Goal: Task Accomplishment & Management: Manage account settings

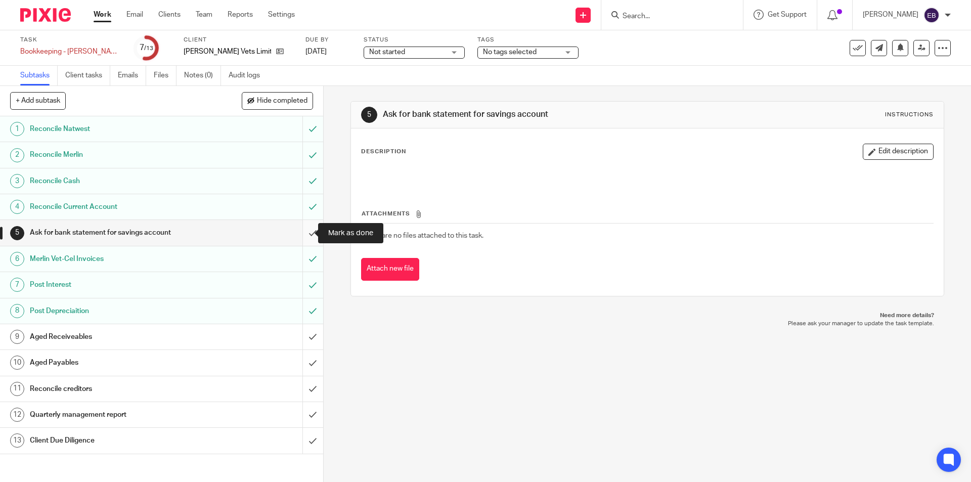
click at [302, 235] on input "submit" at bounding box center [161, 232] width 323 height 25
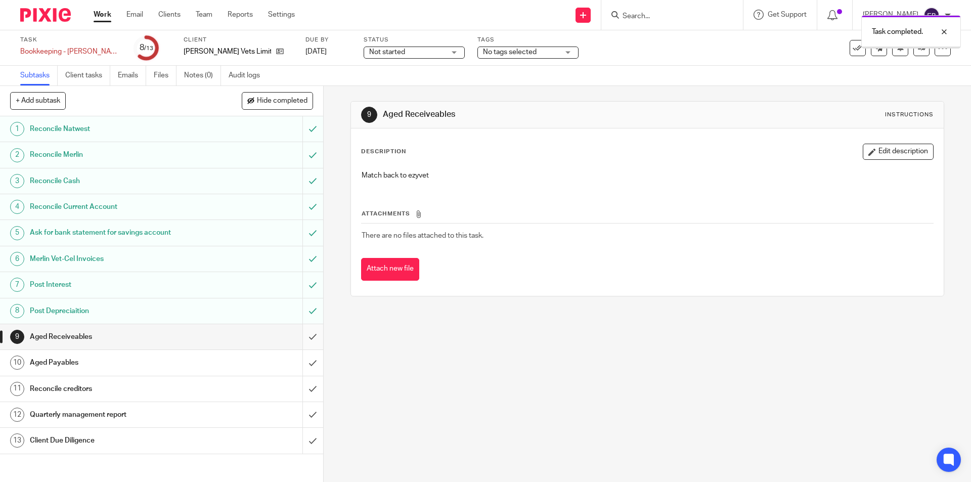
click at [296, 335] on input "submit" at bounding box center [161, 336] width 323 height 25
click at [306, 360] on input "submit" at bounding box center [161, 362] width 323 height 25
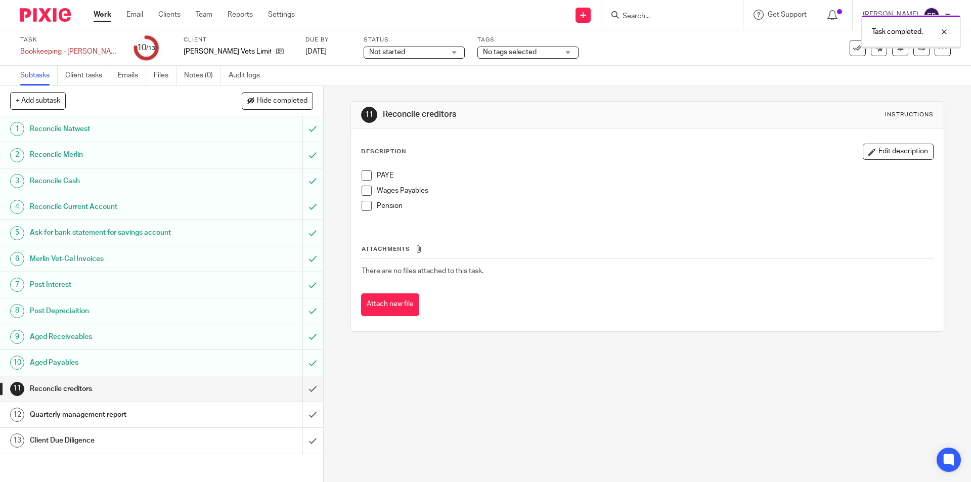
click at [364, 174] on span at bounding box center [366, 175] width 10 height 10
click at [363, 189] on span at bounding box center [366, 191] width 10 height 10
click at [365, 208] on span at bounding box center [366, 206] width 10 height 10
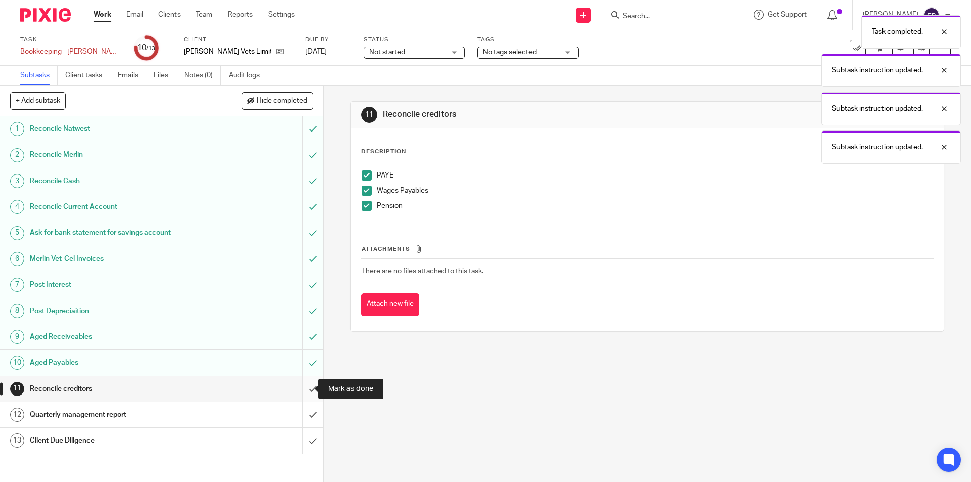
click at [306, 388] on input "submit" at bounding box center [161, 388] width 323 height 25
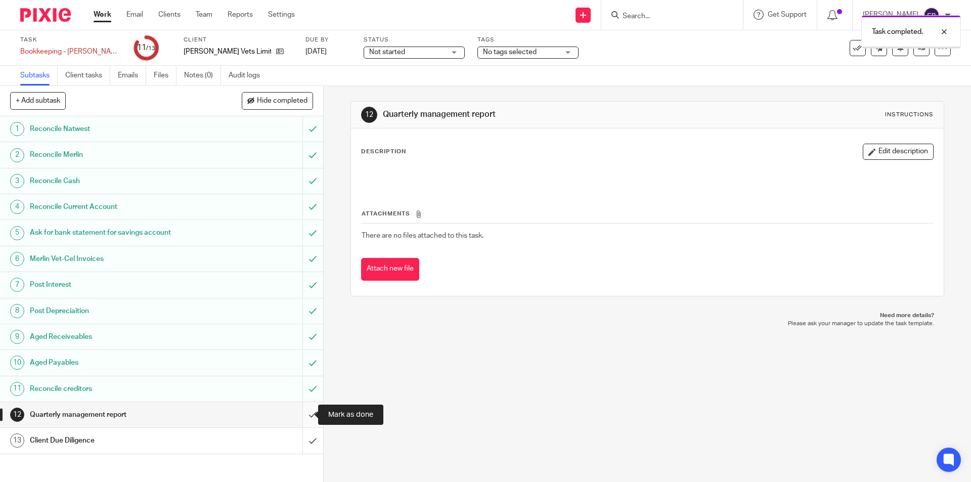
click at [302, 410] on input "submit" at bounding box center [161, 414] width 323 height 25
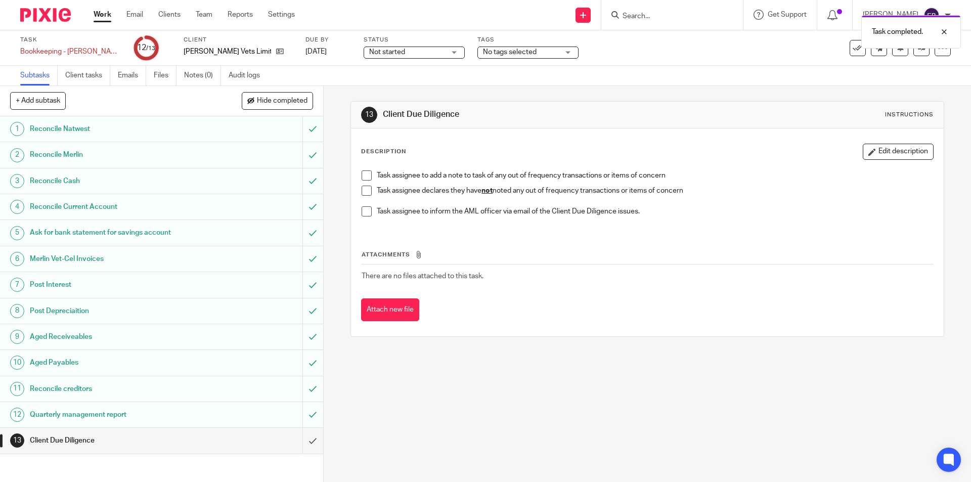
click at [367, 187] on span at bounding box center [366, 191] width 10 height 10
click at [309, 443] on input "submit" at bounding box center [161, 440] width 323 height 25
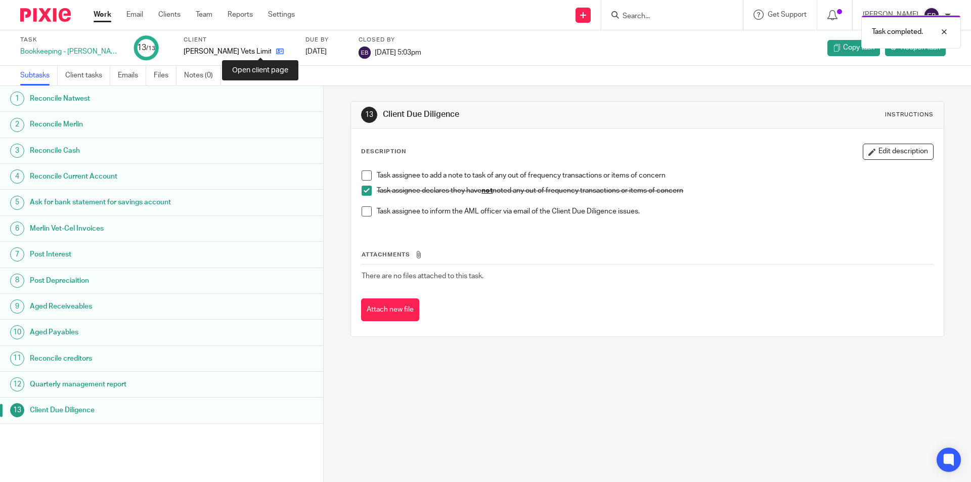
click at [276, 53] on icon at bounding box center [280, 52] width 8 height 8
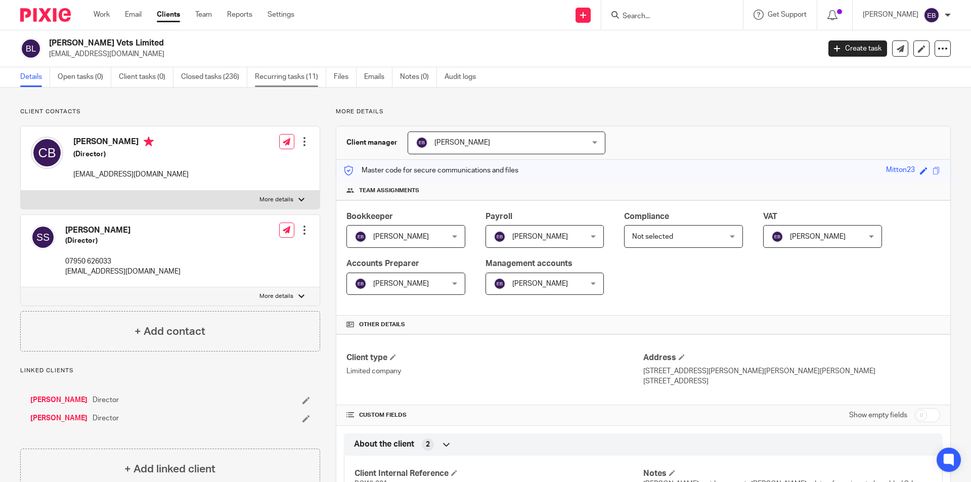
click at [266, 81] on link "Recurring tasks (11)" at bounding box center [290, 77] width 71 height 20
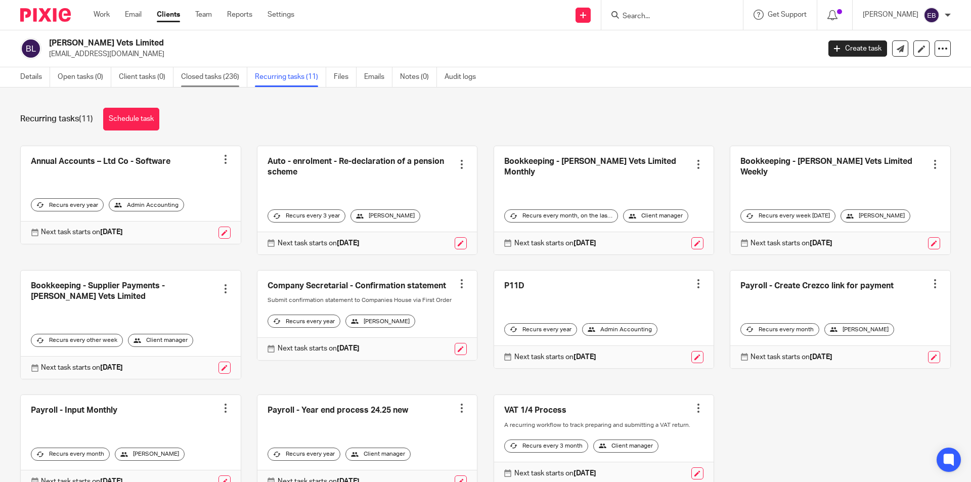
click at [217, 76] on link "Closed tasks (236)" at bounding box center [214, 77] width 66 height 20
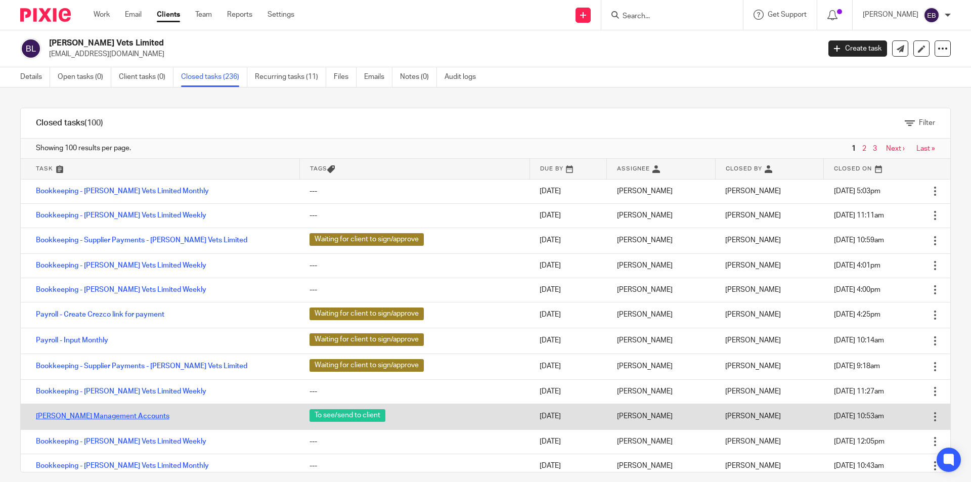
click at [127, 414] on link "[PERSON_NAME] Management Accounts" at bounding box center [102, 416] width 133 height 7
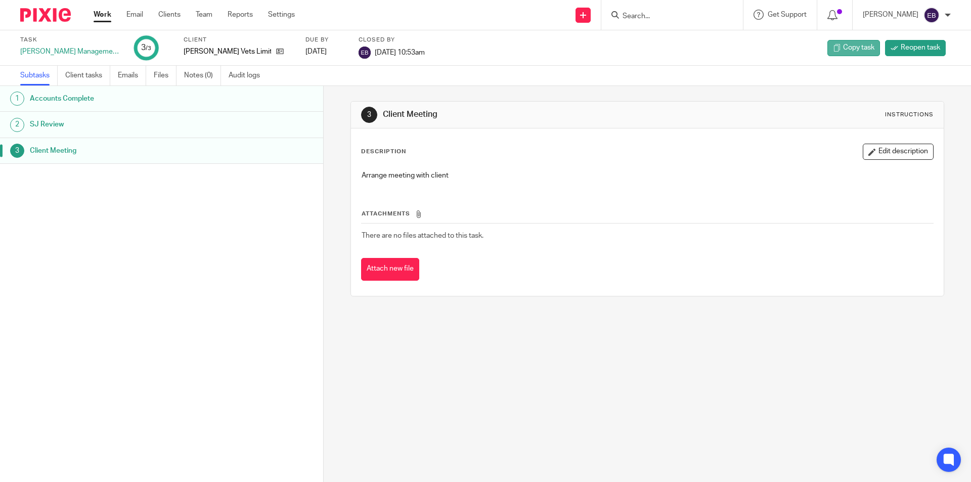
click at [863, 48] on span "Copy task" at bounding box center [858, 47] width 31 height 10
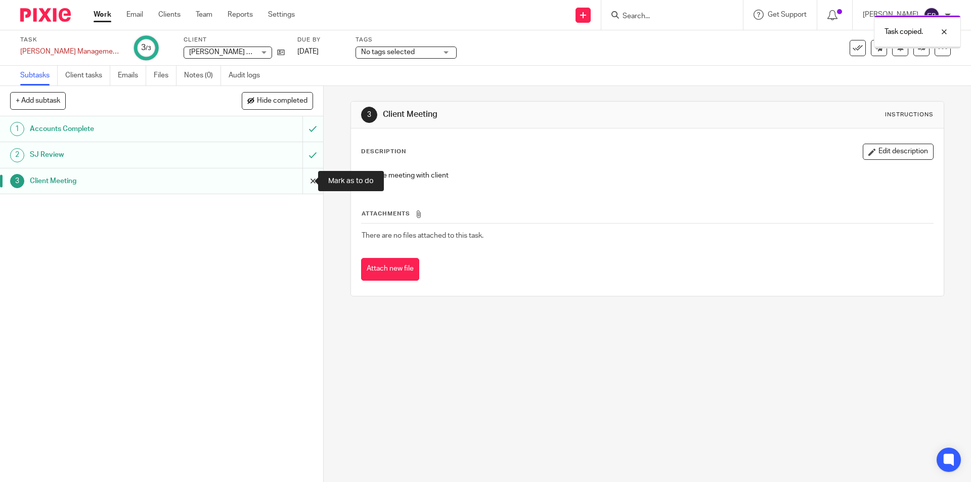
drag, startPoint x: 301, startPoint y: 179, endPoint x: 304, endPoint y: 157, distance: 22.5
click at [301, 179] on input "submit" at bounding box center [161, 180] width 323 height 25
click at [305, 152] on input "submit" at bounding box center [161, 154] width 323 height 25
click at [301, 126] on input "submit" at bounding box center [161, 128] width 323 height 25
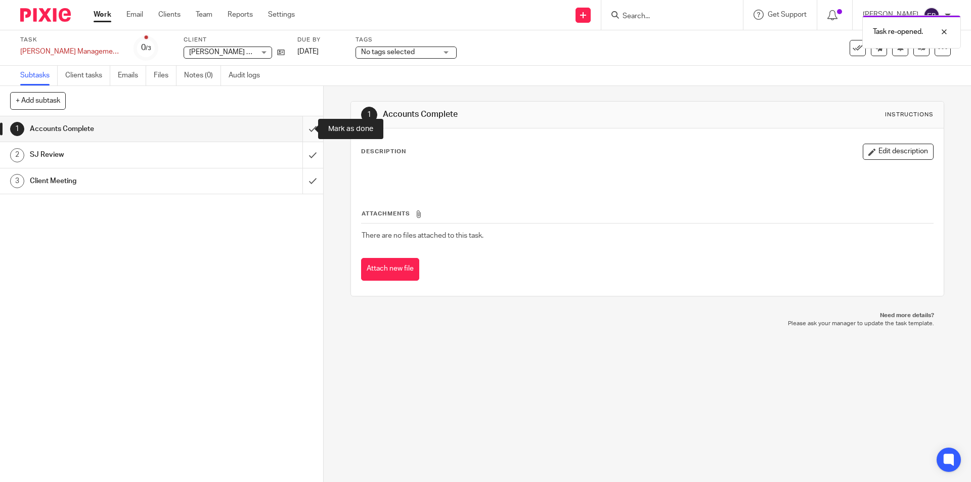
click at [309, 129] on input "submit" at bounding box center [161, 128] width 323 height 25
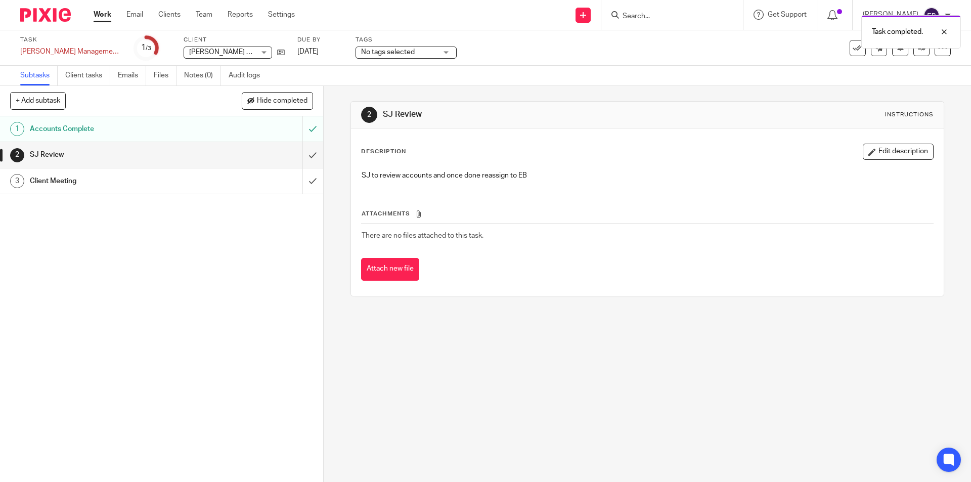
click at [396, 53] on span "No tags selected" at bounding box center [388, 52] width 54 height 7
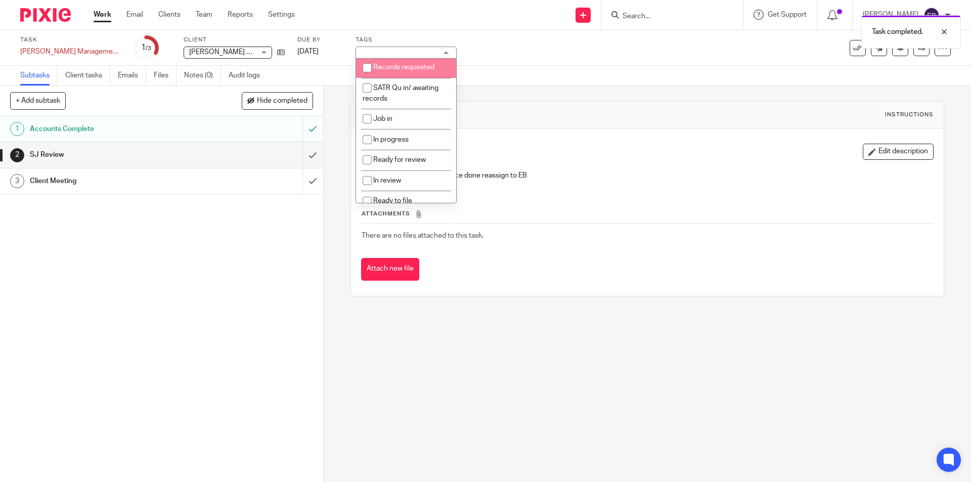
scroll to position [36, 0]
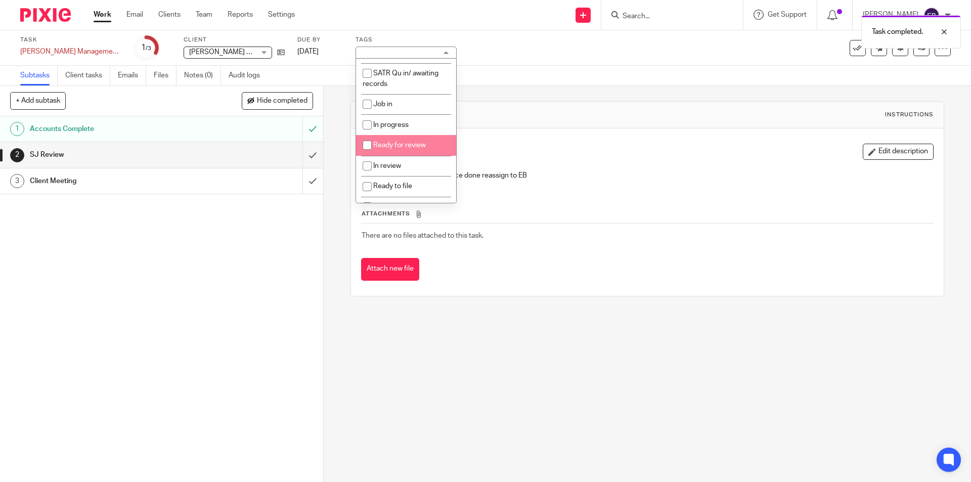
click at [419, 142] on span "Ready for review" at bounding box center [399, 145] width 53 height 7
checkbox input "true"
click at [551, 55] on div "Task Bowland Management Accounts Save Bowland Management Accounts 1 /3 Client B…" at bounding box center [407, 48] width 775 height 24
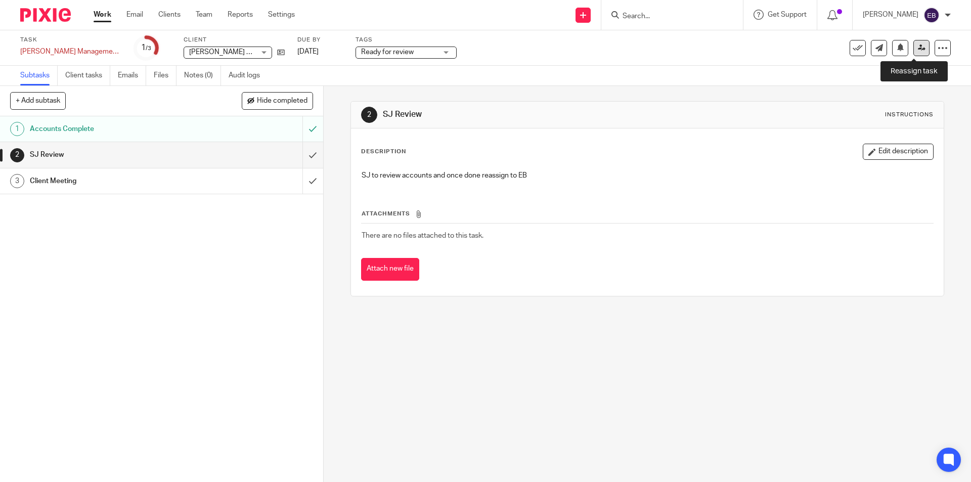
click at [918, 47] on icon at bounding box center [922, 48] width 8 height 8
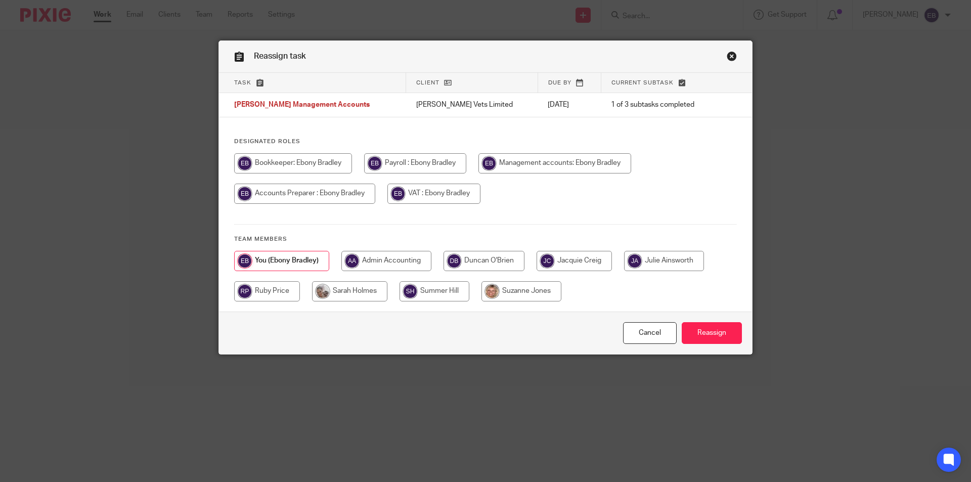
click at [524, 288] on input "radio" at bounding box center [521, 291] width 80 height 20
radio input "true"
click at [692, 328] on input "Reassign" at bounding box center [711, 333] width 60 height 22
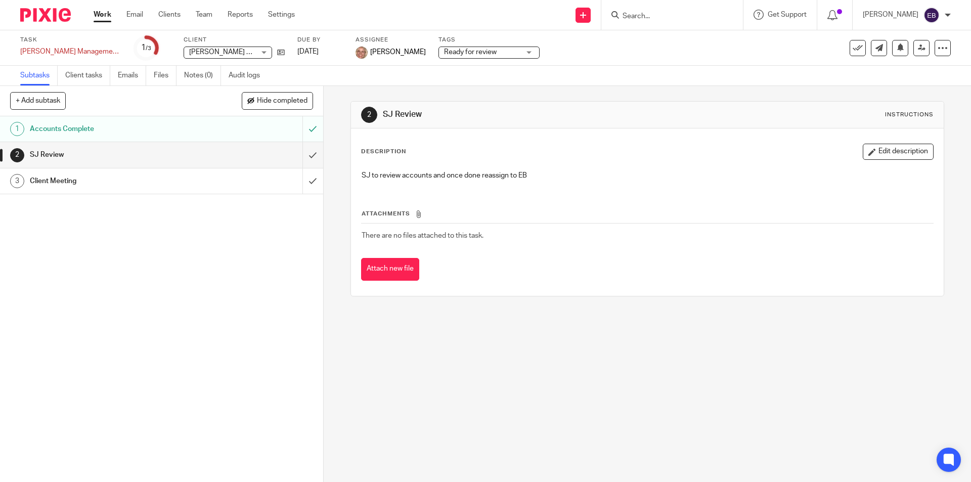
click at [669, 7] on div at bounding box center [672, 15] width 142 height 30
click at [667, 13] on input "Search" at bounding box center [666, 16] width 91 height 9
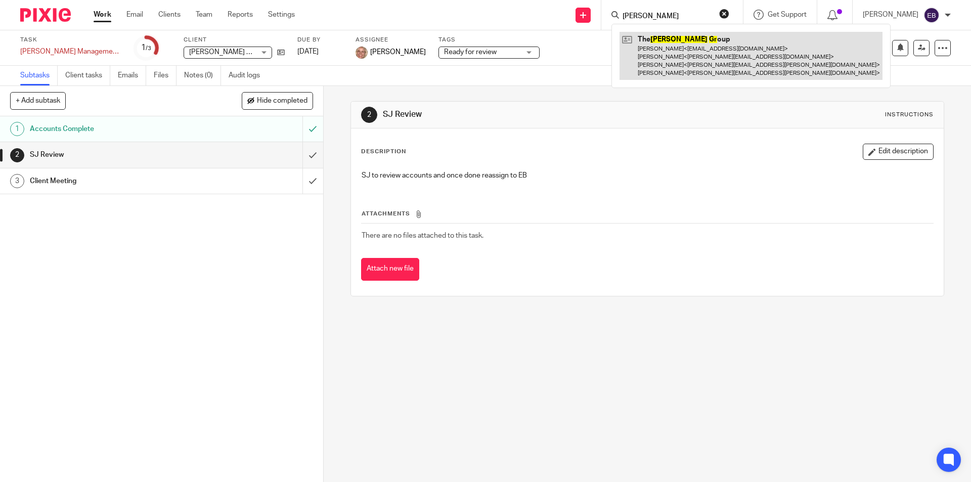
type input "alex gr"
click at [682, 55] on link at bounding box center [750, 56] width 263 height 48
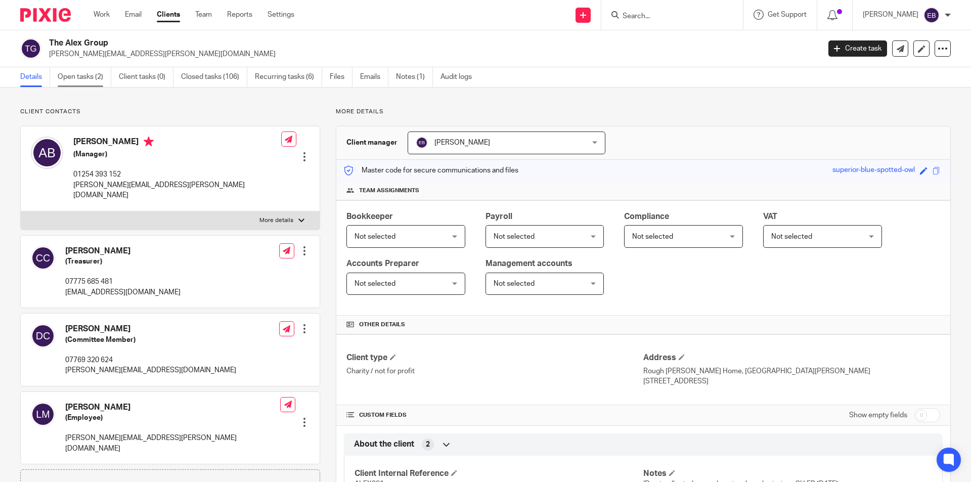
click at [100, 76] on link "Open tasks (2)" at bounding box center [85, 77] width 54 height 20
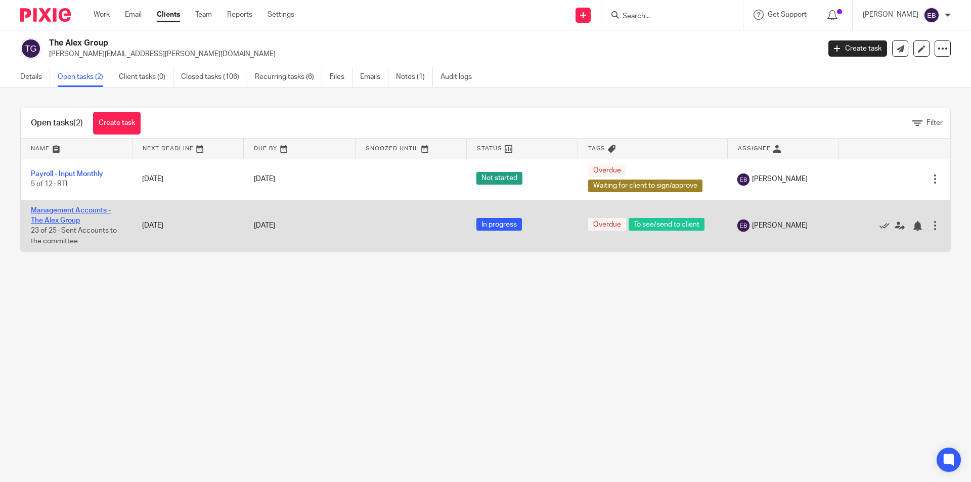
click at [59, 211] on link "Management Accounts - The Alex Group" at bounding box center [71, 215] width 80 height 17
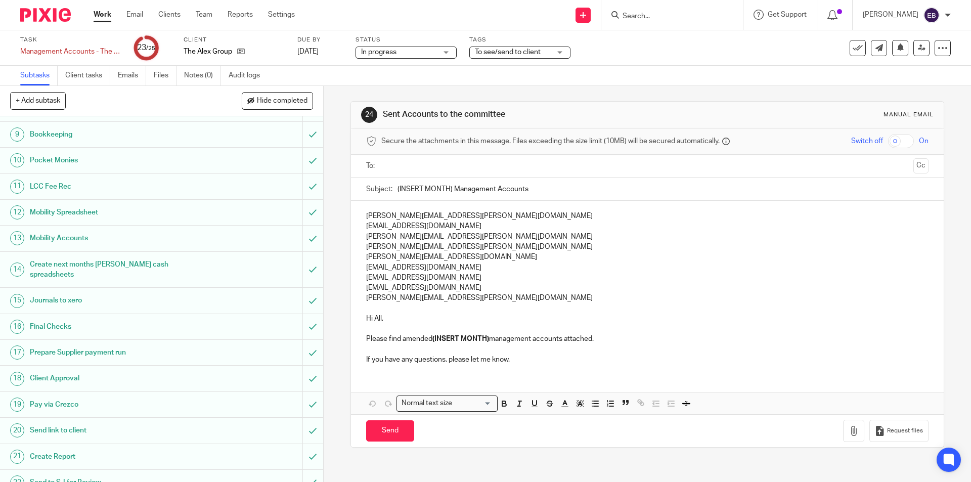
scroll to position [253, 0]
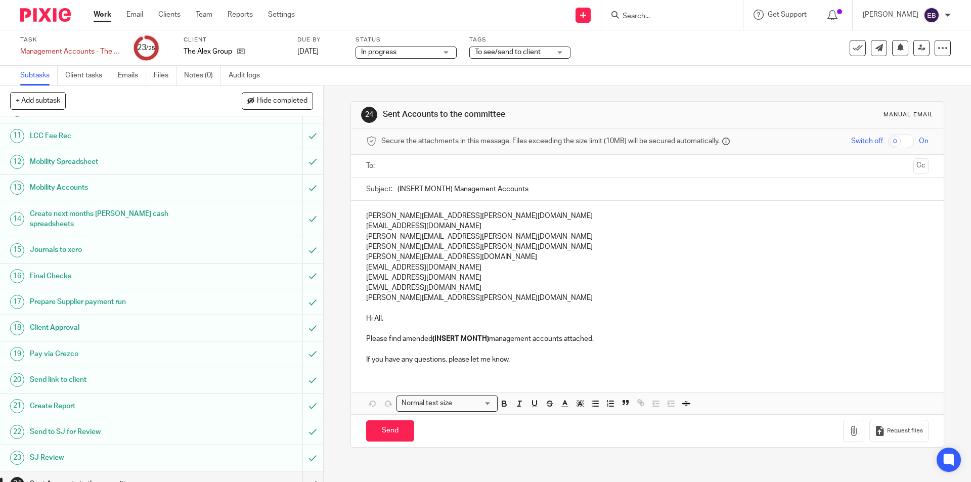
click at [402, 214] on p "andrea.buckley@roughleehome.org.uk" at bounding box center [647, 216] width 562 height 10
drag, startPoint x: 491, startPoint y: 213, endPoint x: 365, endPoint y: 210, distance: 126.9
click at [365, 210] on div "andrea.buckley@roughleehome.org.uk cchaplow27@gmail.com anderson.annie@gmail.co…" at bounding box center [647, 286] width 592 height 171
copy p "andrea.buckley@roughleehome.org.uk"
click at [398, 171] on input "text" at bounding box center [647, 166] width 524 height 12
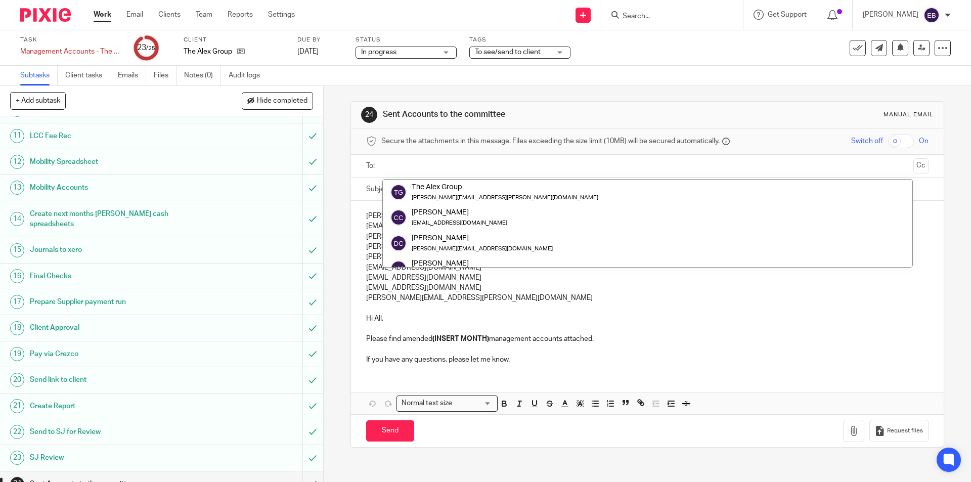
paste input "andrea.buckley@roughleehome.org.uk"
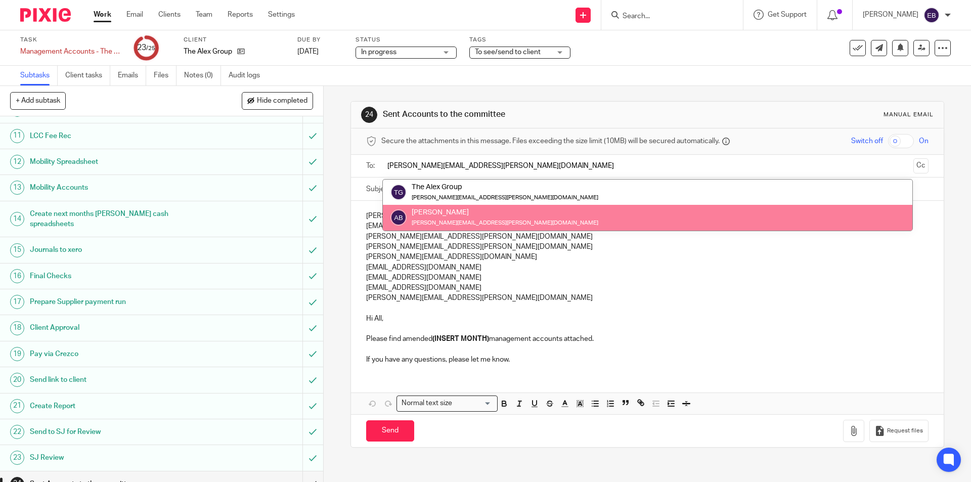
type input "andrea.buckley@roughleehome.org.uk"
click at [505, 261] on p "david.cain8@icloud.com" at bounding box center [647, 257] width 562 height 10
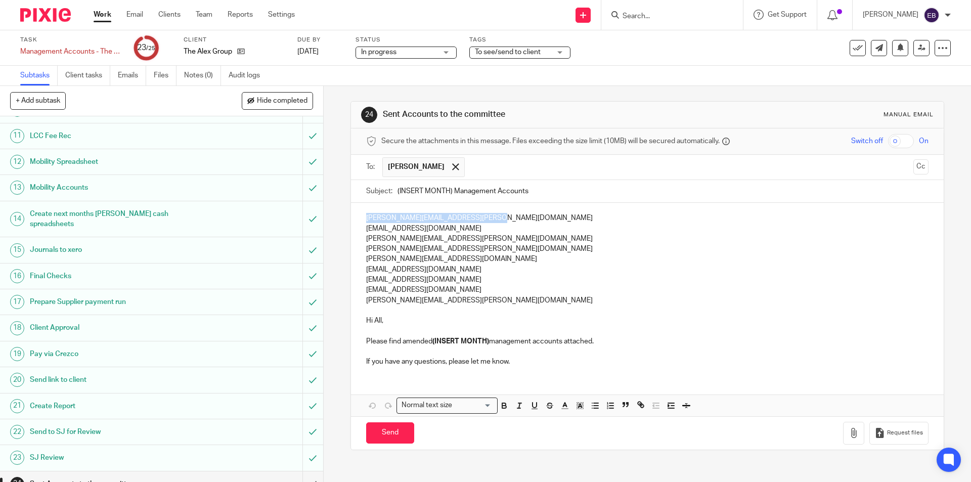
drag, startPoint x: 488, startPoint y: 218, endPoint x: 335, endPoint y: 222, distance: 153.2
click at [335, 222] on div "24 Sent Accounts to the committee Manual email Secure the attachments in this m…" at bounding box center [647, 284] width 647 height 396
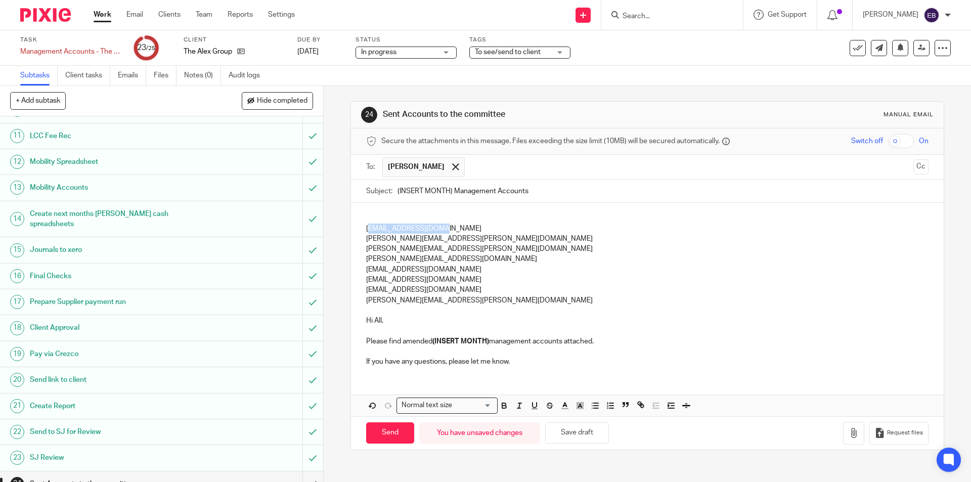
drag, startPoint x: 440, startPoint y: 228, endPoint x: 366, endPoint y: 230, distance: 74.3
click at [366, 230] on p "cchaplow27@gmail.com" at bounding box center [647, 228] width 562 height 10
drag, startPoint x: 363, startPoint y: 228, endPoint x: 438, endPoint y: 229, distance: 74.8
click at [438, 229] on p "cchaplow27@gmail.com" at bounding box center [647, 228] width 562 height 10
copy p "cchaplow27@gmail.com"
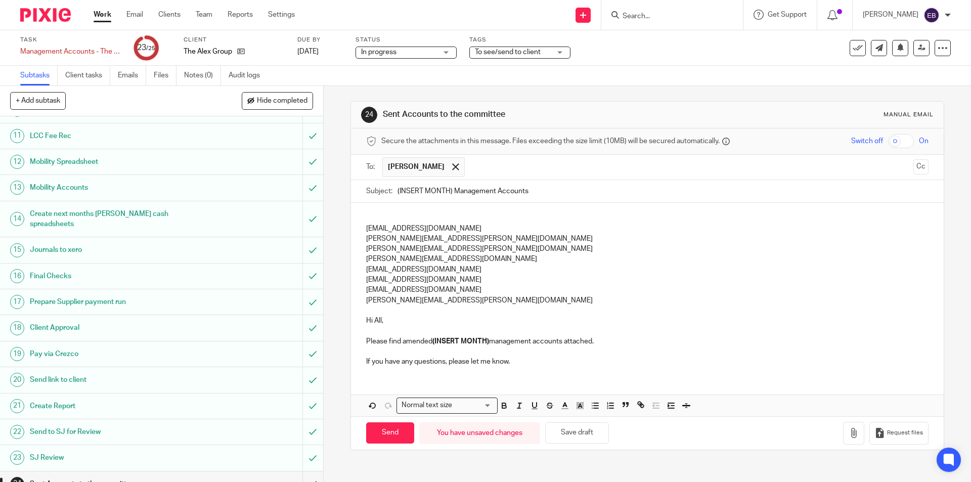
click at [490, 165] on input "text" at bounding box center [689, 167] width 439 height 20
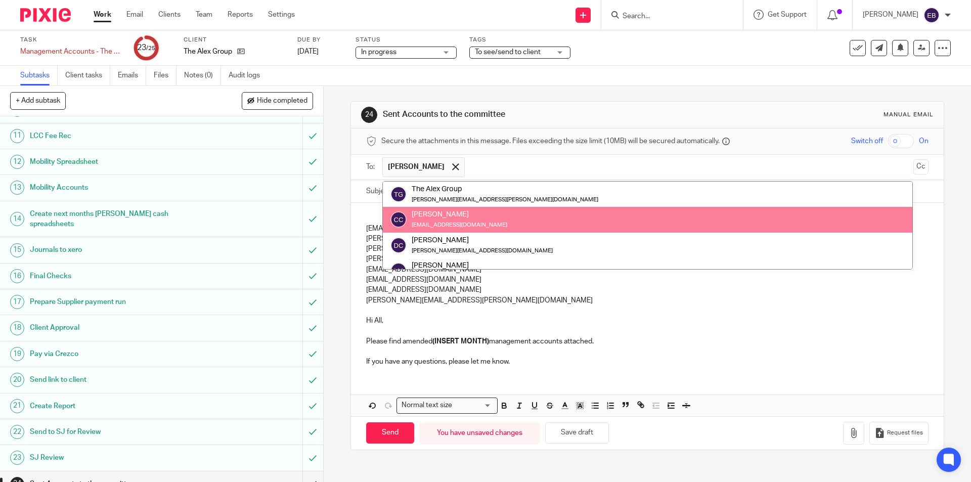
paste input "cchaplow27@gmail.com"
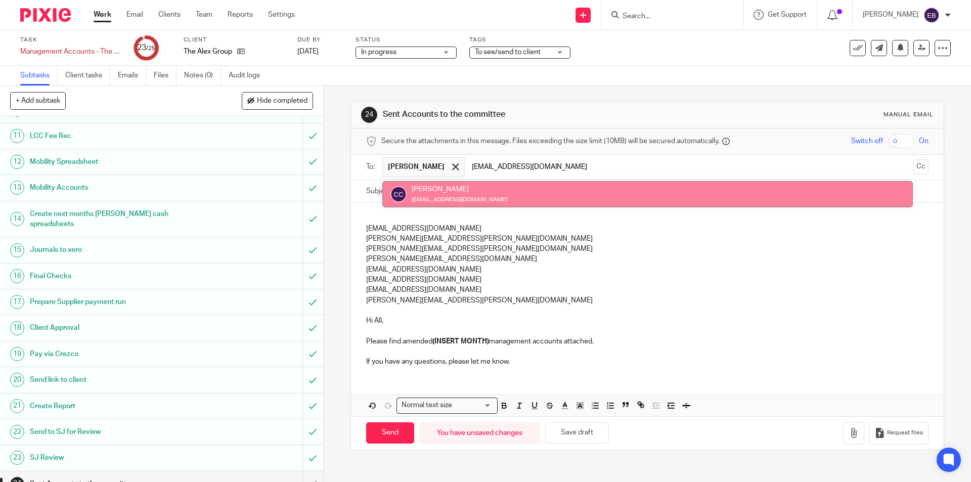
type input "cchaplow27@gmail.com"
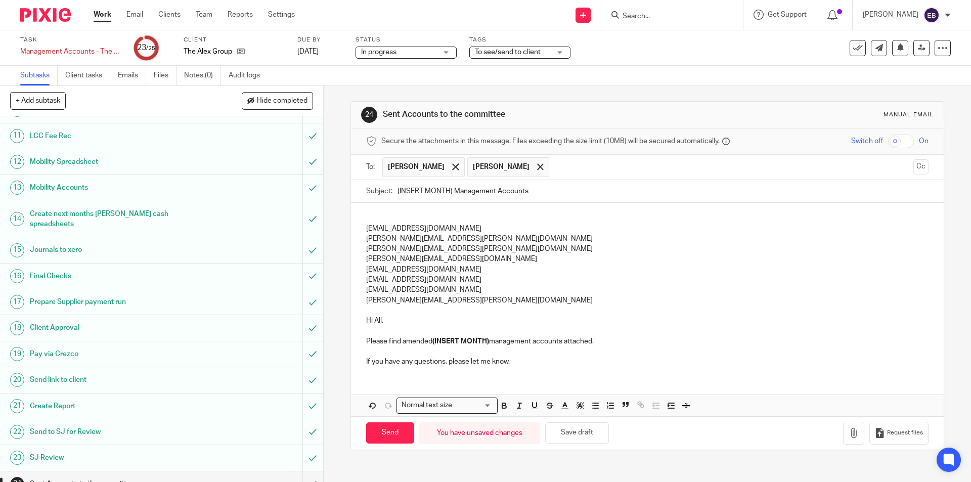
click at [486, 249] on p "jim.livesey@gmail.com" at bounding box center [647, 249] width 562 height 10
drag, startPoint x: 444, startPoint y: 229, endPoint x: 335, endPoint y: 212, distance: 110.5
click at [335, 212] on div "24 Sent Accounts to the committee Manual email Secure the attachments in this m…" at bounding box center [647, 284] width 647 height 396
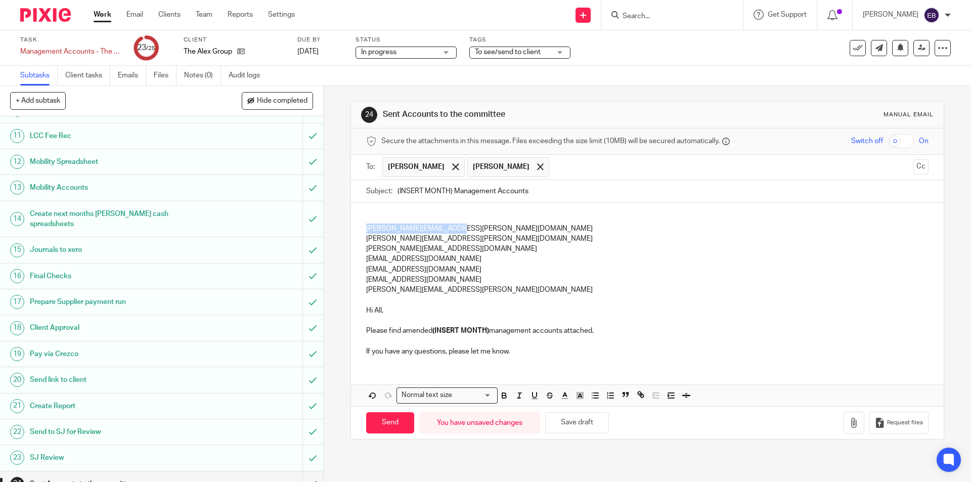
drag, startPoint x: 454, startPoint y: 229, endPoint x: 361, endPoint y: 229, distance: 92.5
click at [361, 229] on div "anderson.annie@gmail.com jim.livesey@gmail.com david.cain8@icloud.com simwalsh@…" at bounding box center [647, 283] width 592 height 161
copy p "anderson.annie@gmail.com"
click at [575, 171] on input "text" at bounding box center [731, 167] width 354 height 20
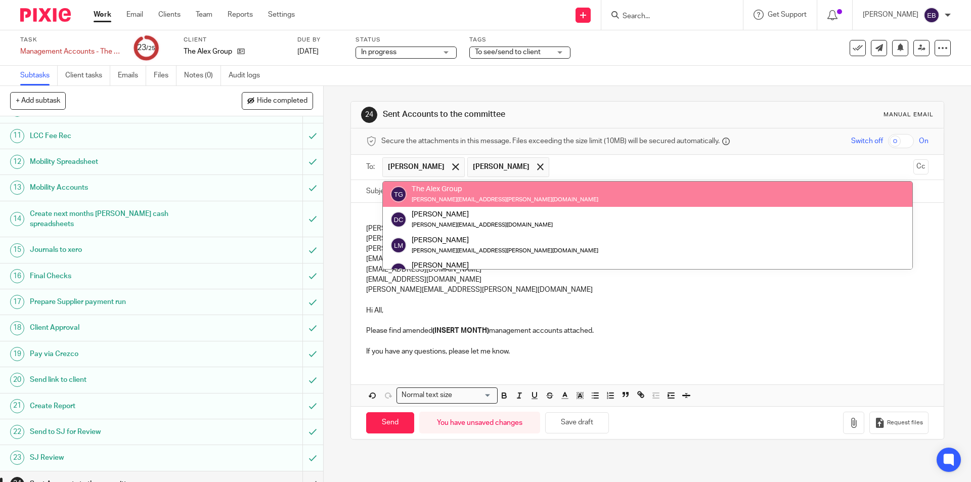
paste input "anderson.annie@gmail.com"
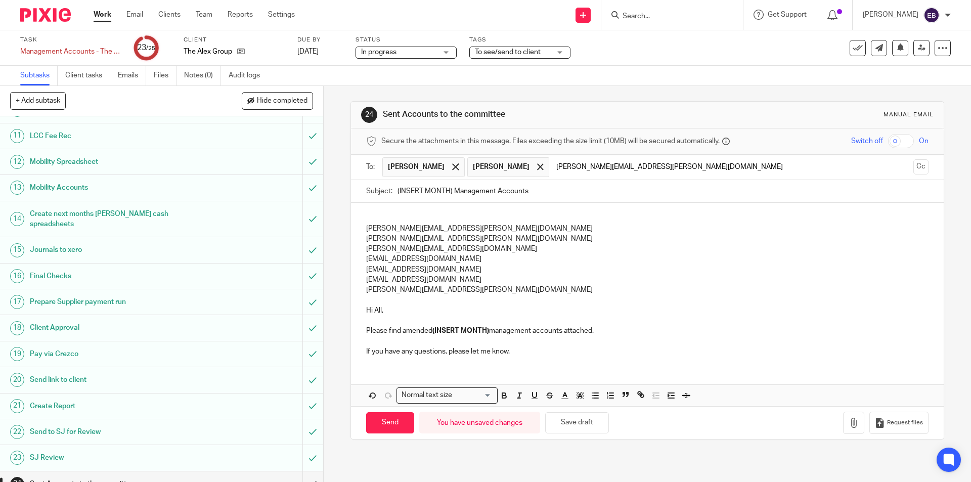
type input "anderson.annie@gmail.com"
click at [561, 221] on p at bounding box center [647, 218] width 562 height 10
drag, startPoint x: 455, startPoint y: 226, endPoint x: 343, endPoint y: 207, distance: 113.9
click at [343, 207] on div "24 Sent Accounts to the committee Manual email Secure the attachments in this m…" at bounding box center [647, 284] width 647 height 396
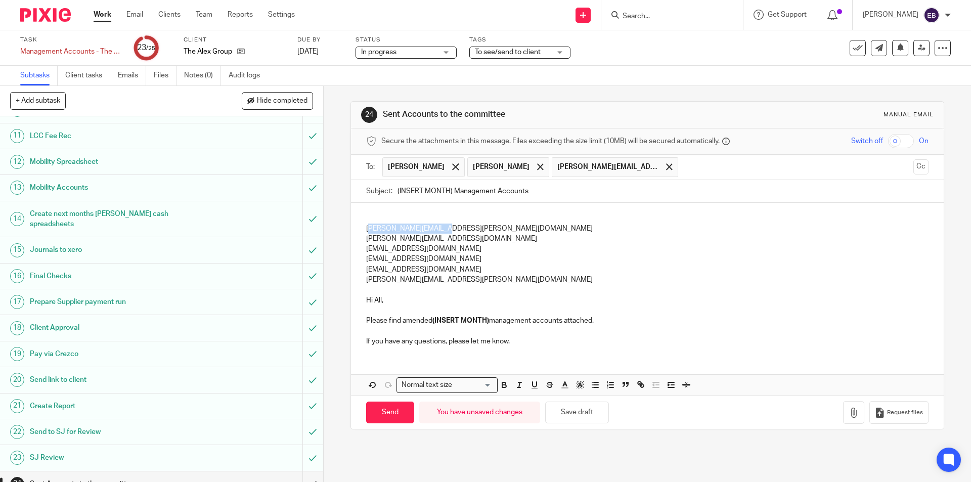
drag, startPoint x: 439, startPoint y: 229, endPoint x: 364, endPoint y: 229, distance: 75.3
click at [366, 229] on p "jim.livesey@gmail.com" at bounding box center [647, 228] width 562 height 10
drag, startPoint x: 363, startPoint y: 227, endPoint x: 435, endPoint y: 227, distance: 71.8
click at [435, 227] on p "jim.livesey@gmail.com" at bounding box center [647, 228] width 562 height 10
copy p "jim.livesey@gmail.com"
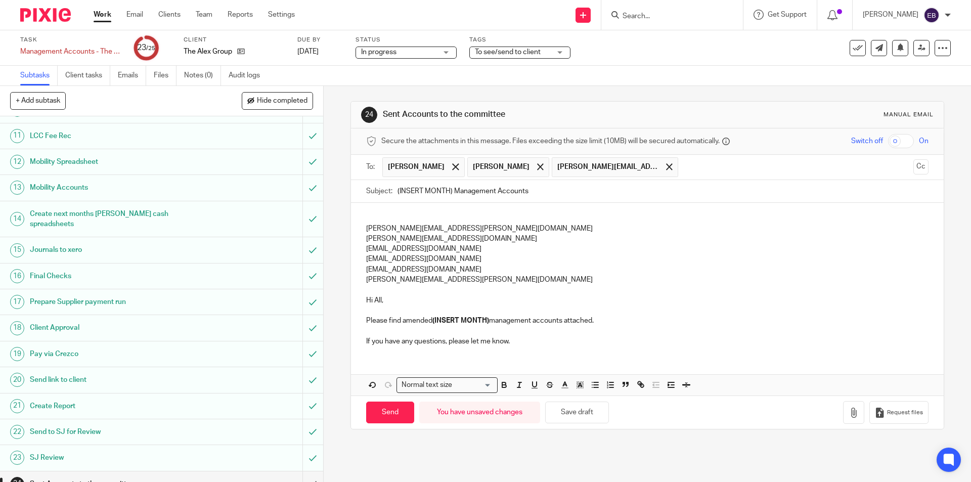
click at [701, 165] on input "text" at bounding box center [795, 167] width 225 height 20
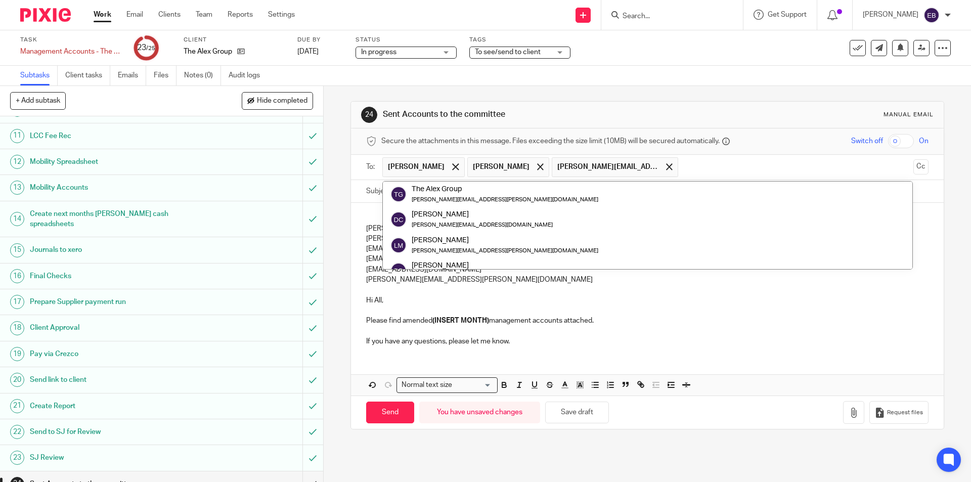
paste input "jim.livesey@gmail.com"
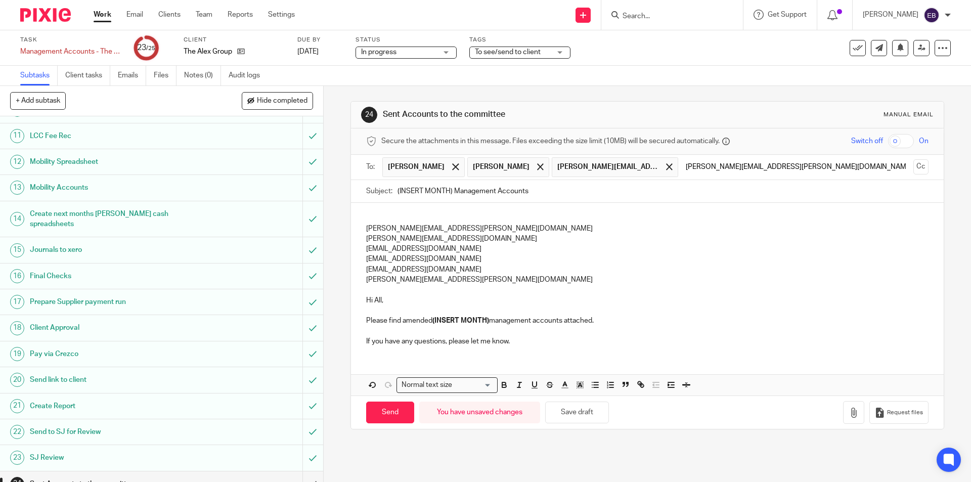
type input "jim.livesey@gmail.com"
click at [570, 245] on p "simwalsh@gmail.com" at bounding box center [647, 249] width 562 height 10
drag, startPoint x: 378, startPoint y: 214, endPoint x: 437, endPoint y: 228, distance: 60.6
click at [437, 228] on div "jim.livesey@gmail.com david.cain8@icloud.com simwalsh@gmail.com sanedwards60@ho…" at bounding box center [647, 278] width 592 height 151
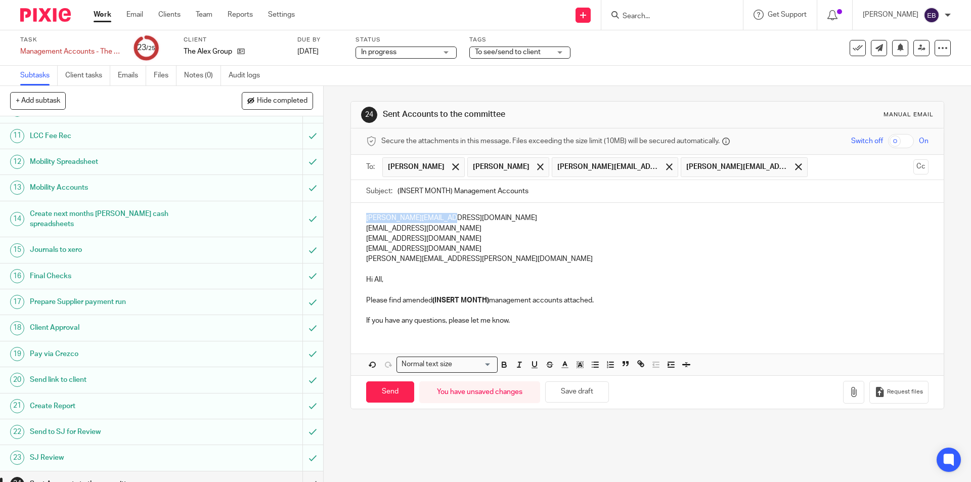
drag, startPoint x: 440, startPoint y: 217, endPoint x: 355, endPoint y: 218, distance: 84.9
click at [355, 218] on div "david.cain8@icloud.com simwalsh@gmail.com sanedwards60@hotmail.co.uk jcain1999@…" at bounding box center [647, 268] width 592 height 130
copy p "david.cain8@icloud.com"
click at [812, 166] on input "text" at bounding box center [860, 167] width 97 height 20
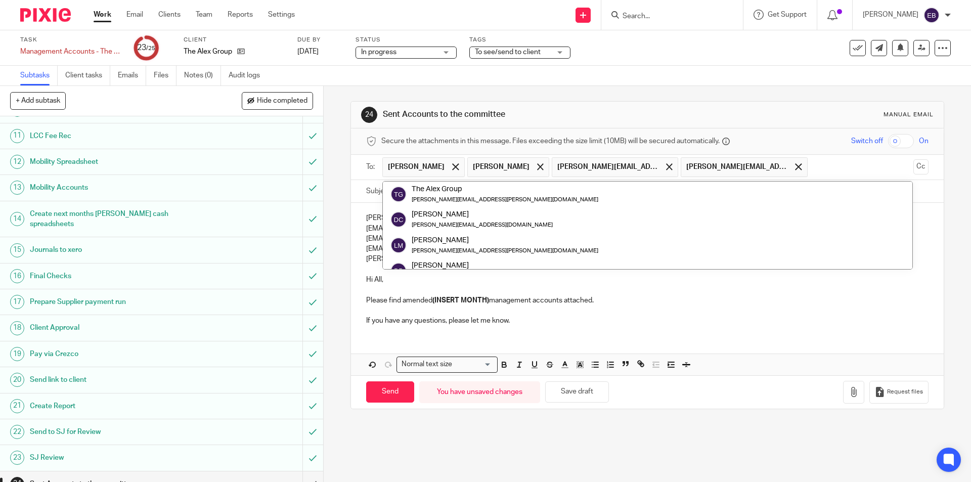
paste input "david.cain8@icloud.com"
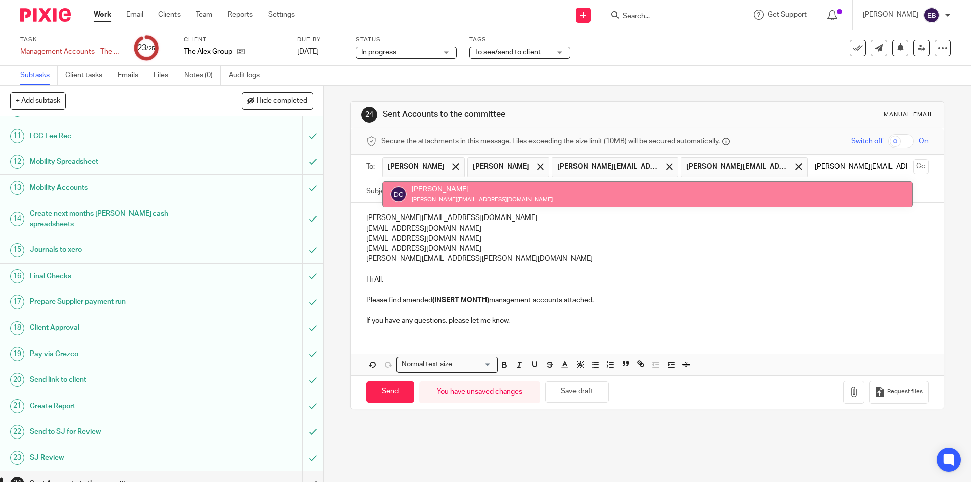
type input "david.cain8@icloud.com"
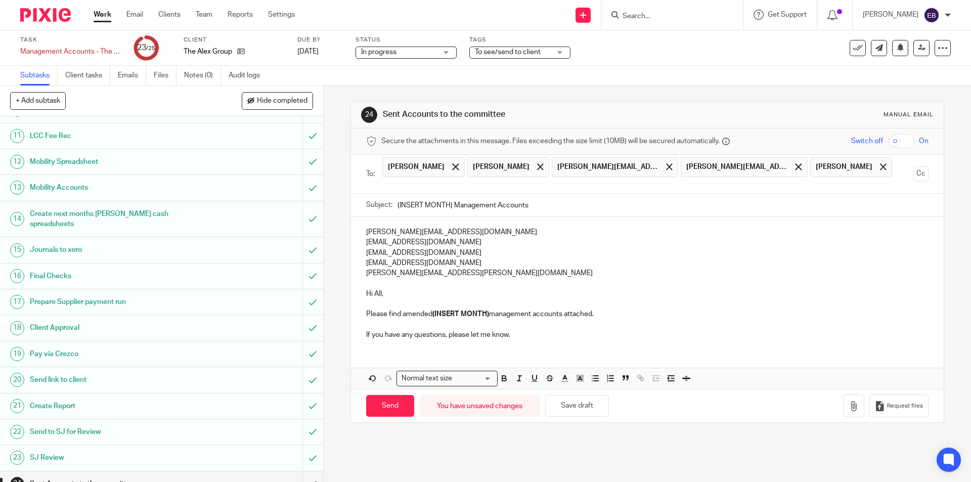
click at [589, 258] on p "jcain1999@outlook.com" at bounding box center [647, 263] width 562 height 10
drag, startPoint x: 440, startPoint y: 217, endPoint x: 343, endPoint y: 216, distance: 97.1
click at [343, 216] on div "24 Sent Accounts to the committee Manual email Secure the attachments in this m…" at bounding box center [647, 284] width 647 height 396
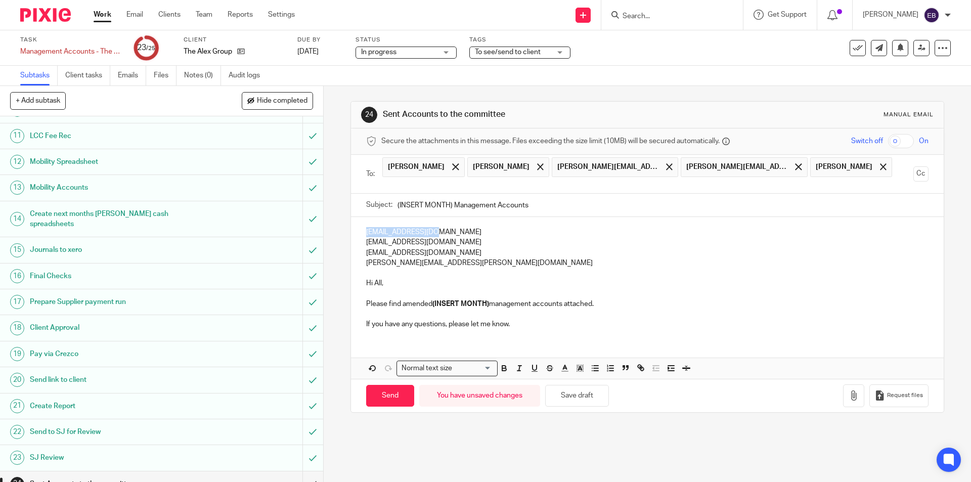
drag, startPoint x: 433, startPoint y: 216, endPoint x: 361, endPoint y: 217, distance: 71.3
click at [361, 217] on div "simwalsh@gmail.com sanedwards60@hotmail.co.uk jcain1999@outlook.com angela.tuoh…" at bounding box center [647, 277] width 592 height 120
copy p "simwalsh@gmail.com"
click at [830, 179] on input "text" at bounding box center [647, 185] width 524 height 12
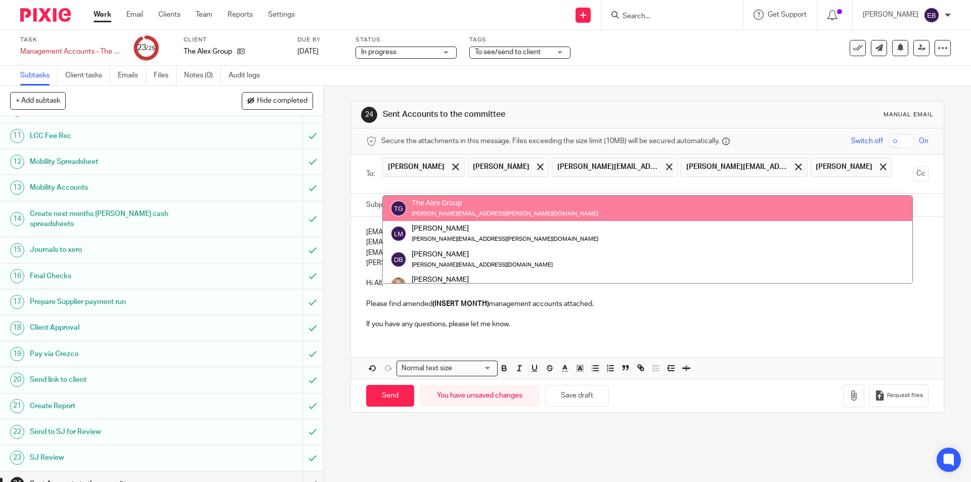
paste input "simwalsh@gmail.com"
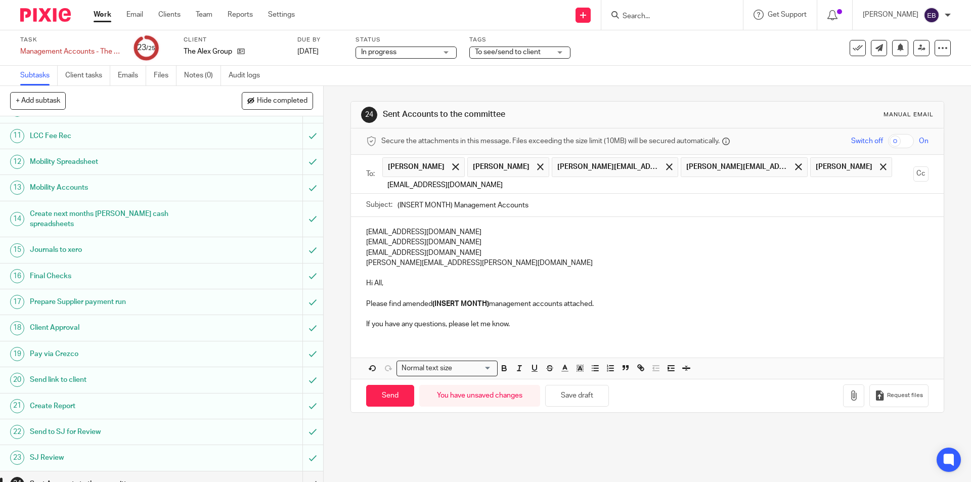
type input "simwalsh@gmail.com"
click at [713, 240] on div "simwalsh@gmail.com sanedwards60@hotmail.co.uk jcain1999@outlook.com angela.tuoh…" at bounding box center [647, 277] width 592 height 120
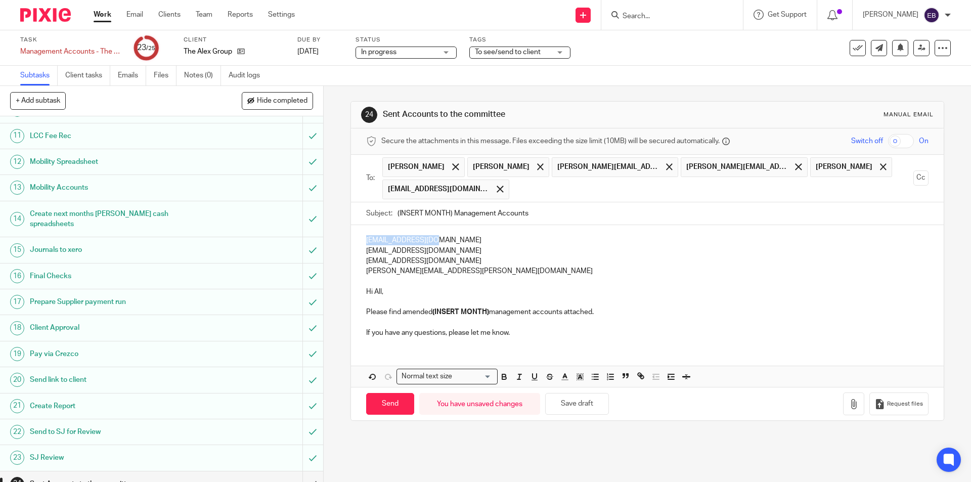
drag, startPoint x: 433, startPoint y: 240, endPoint x: 348, endPoint y: 243, distance: 85.0
click at [351, 243] on div "simwalsh@gmail.com sanedwards60@hotmail.co.uk jcain1999@outlook.com angela.tuoh…" at bounding box center [647, 285] width 592 height 120
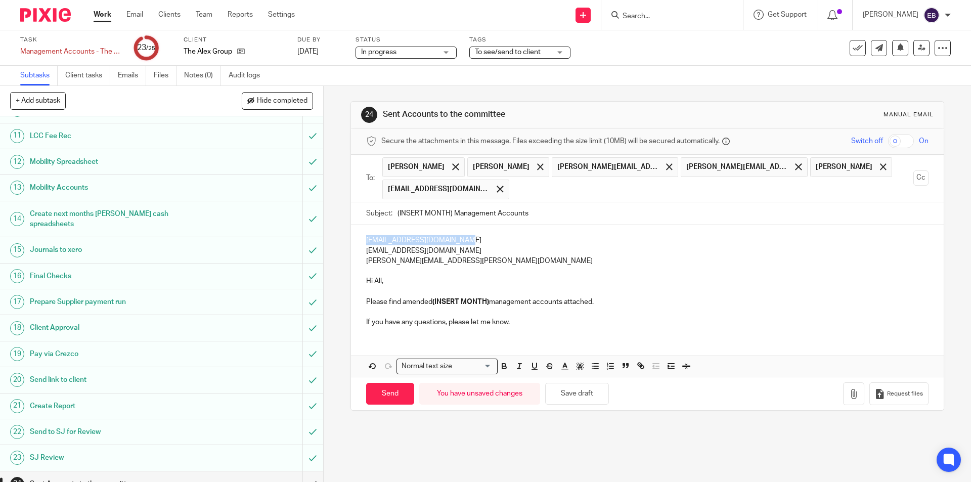
drag, startPoint x: 459, startPoint y: 238, endPoint x: 348, endPoint y: 240, distance: 110.2
click at [351, 240] on div "sanedwards60@hotmail.co.uk jcain1999@outlook.com angela.tuohey@gmail.com Hi All…" at bounding box center [647, 280] width 592 height 110
copy p "sanedwards60@hotmail.co.uk"
click at [514, 194] on input "text" at bounding box center [711, 189] width 395 height 20
paste input "sanedwards60@hotmail.co.uk"
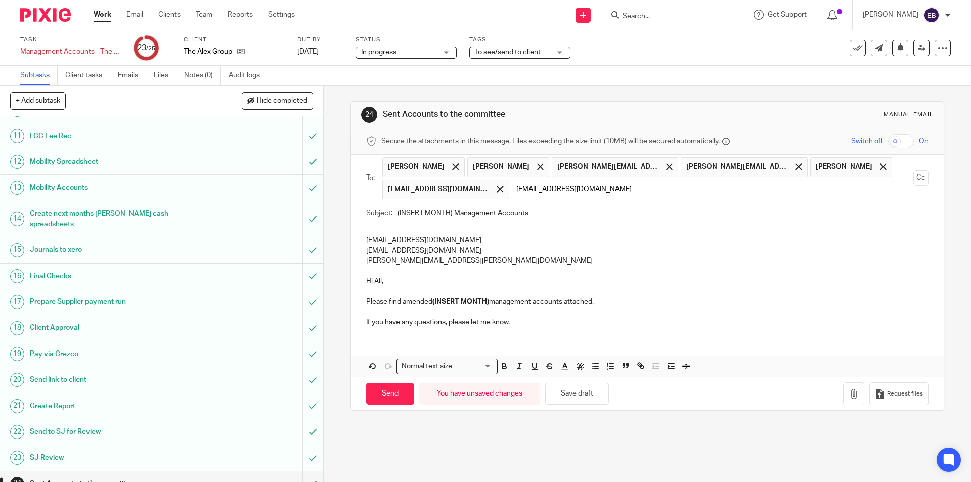
type input "sanedwards60@hotmail.co.uk"
click at [493, 244] on p "sanedwards60@hotmail.co.uk" at bounding box center [647, 240] width 562 height 10
drag, startPoint x: 457, startPoint y: 241, endPoint x: 328, endPoint y: 242, distance: 128.4
click at [328, 242] on div "24 Sent Accounts to the committee Manual email Secure the attachments in this m…" at bounding box center [647, 284] width 647 height 396
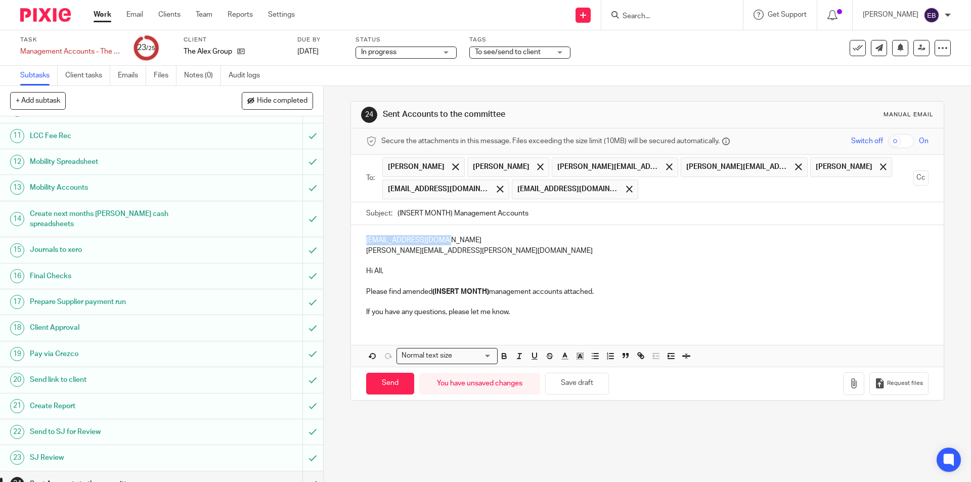
drag, startPoint x: 441, startPoint y: 239, endPoint x: 335, endPoint y: 243, distance: 106.2
click at [335, 243] on div "24 Sent Accounts to the committee Manual email Secure the attachments in this m…" at bounding box center [647, 284] width 647 height 396
copy p "jcain1999@outlook.com"
click at [643, 190] on input "text" at bounding box center [775, 189] width 265 height 20
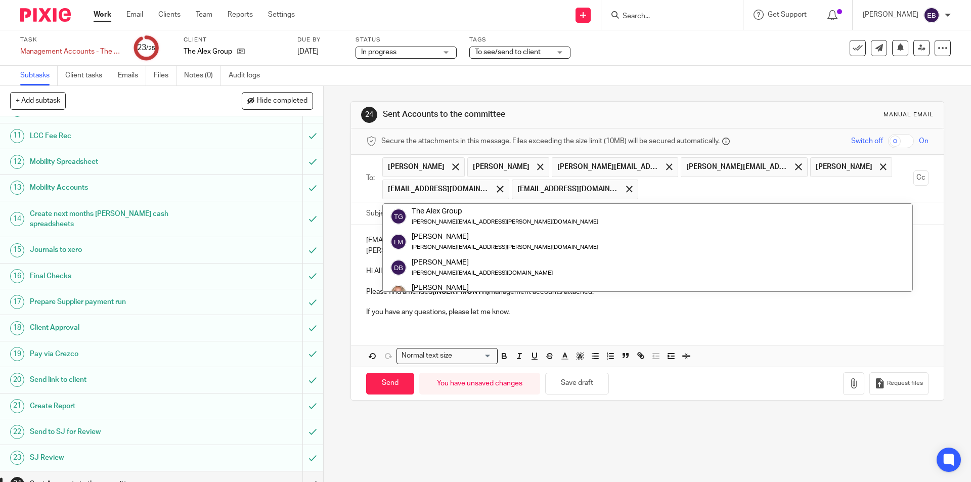
paste input "jcain1999@outlook.com"
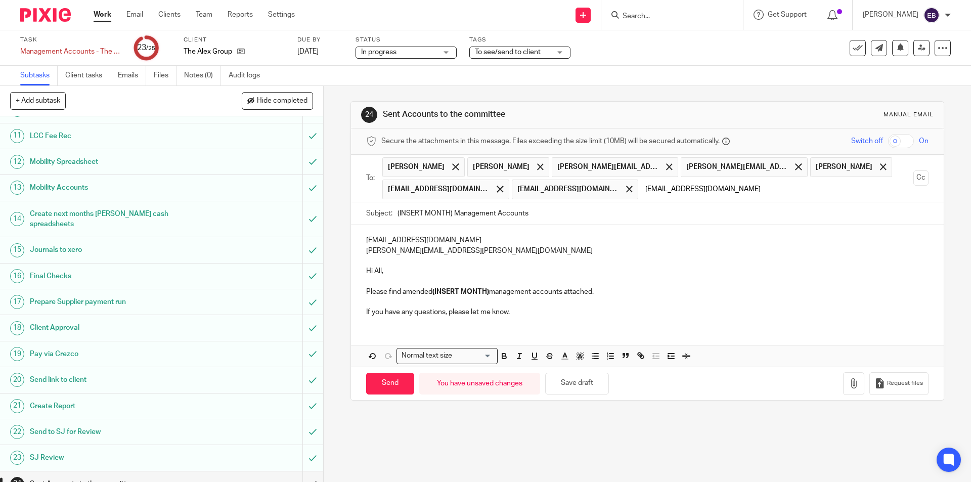
type input "jcain1999@outlook.com"
click at [581, 237] on p "jcain1999@outlook.com" at bounding box center [647, 240] width 562 height 10
drag, startPoint x: 441, startPoint y: 239, endPoint x: 278, endPoint y: 239, distance: 162.8
click at [278, 239] on div "+ Add subtask Hide completed Cancel + Add 1 Request Bank from Suzanne 2 Invoice…" at bounding box center [485, 284] width 971 height 396
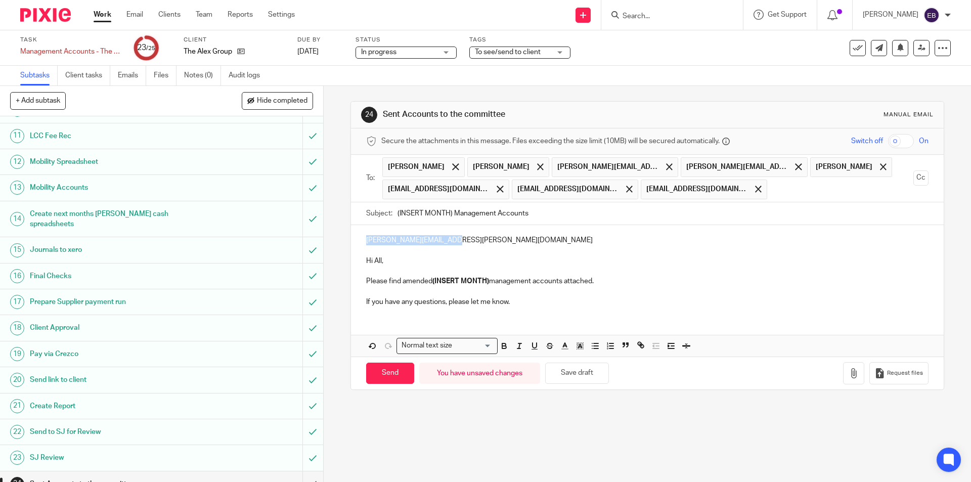
drag, startPoint x: 449, startPoint y: 243, endPoint x: 315, endPoint y: 238, distance: 133.6
click at [315, 238] on div "+ Add subtask Hide completed Cancel + Add 1 Request Bank from Suzanne 2 Invoice…" at bounding box center [485, 284] width 971 height 396
copy p "angela.tuohey@gmail.com"
click at [772, 190] on input "text" at bounding box center [840, 189] width 137 height 20
paste input "angela.tuohey@gmail.com"
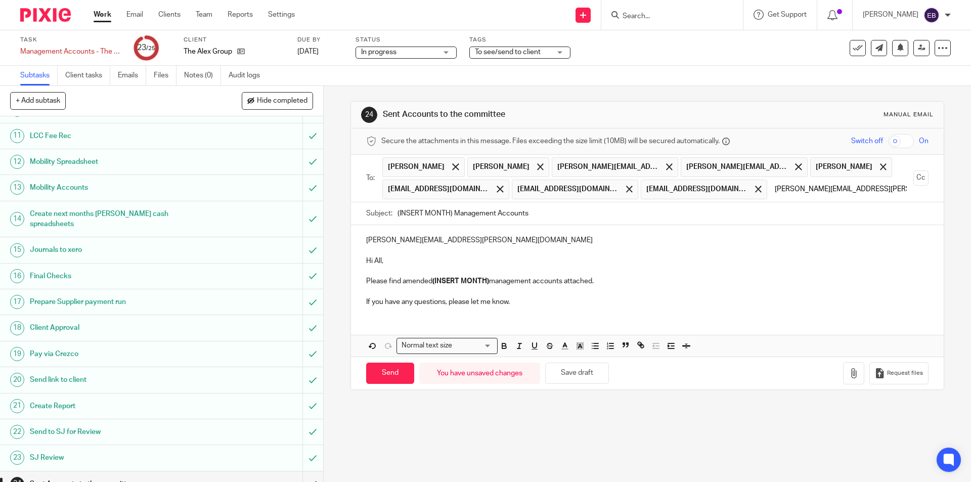
type input "angela.tuohey@gmail.com"
click at [605, 240] on div "angela.tuohey@gmail.com Hi All, Please find amended (INSERT MONTH) management a…" at bounding box center [647, 269] width 592 height 89
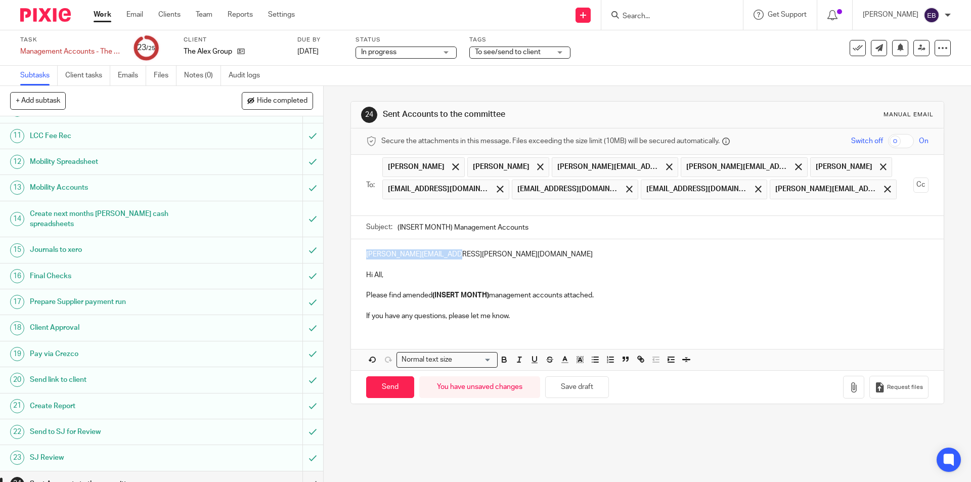
drag, startPoint x: 451, startPoint y: 251, endPoint x: 287, endPoint y: 255, distance: 164.9
click at [287, 255] on div "+ Add subtask Hide completed Cancel + Add 1 Request Bank from Suzanne 2 Invoice…" at bounding box center [485, 284] width 971 height 396
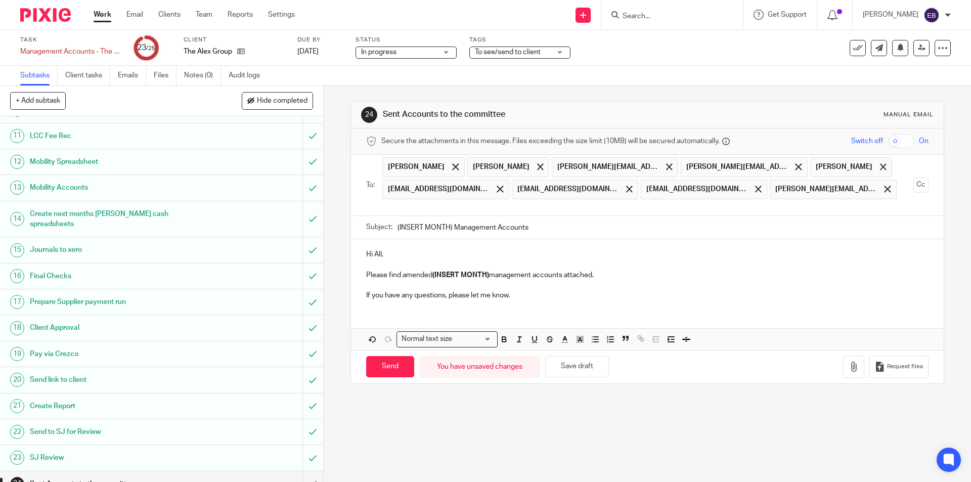
drag, startPoint x: 448, startPoint y: 226, endPoint x: 284, endPoint y: 225, distance: 164.3
click at [286, 225] on div "+ Add subtask Hide completed Cancel + Add 1 Request Bank from Suzanne 2 Invoice…" at bounding box center [485, 284] width 971 height 396
type input "August Management Accounts"
drag, startPoint x: 488, startPoint y: 274, endPoint x: 430, endPoint y: 277, distance: 57.7
click at [430, 277] on p "Please find amended (INSERT MONTH) management accounts attached." at bounding box center [647, 275] width 562 height 10
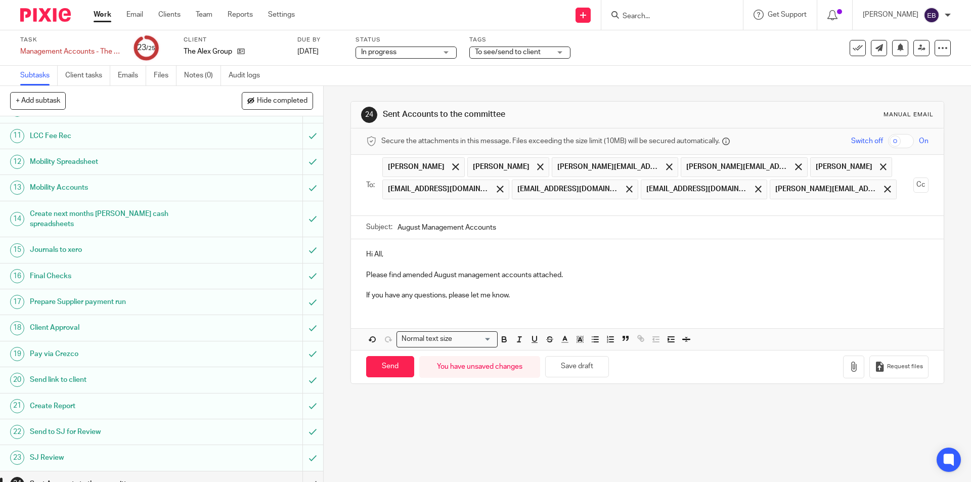
click at [404, 262] on p at bounding box center [647, 264] width 562 height 10
click at [402, 209] on input "text" at bounding box center [647, 208] width 524 height 12
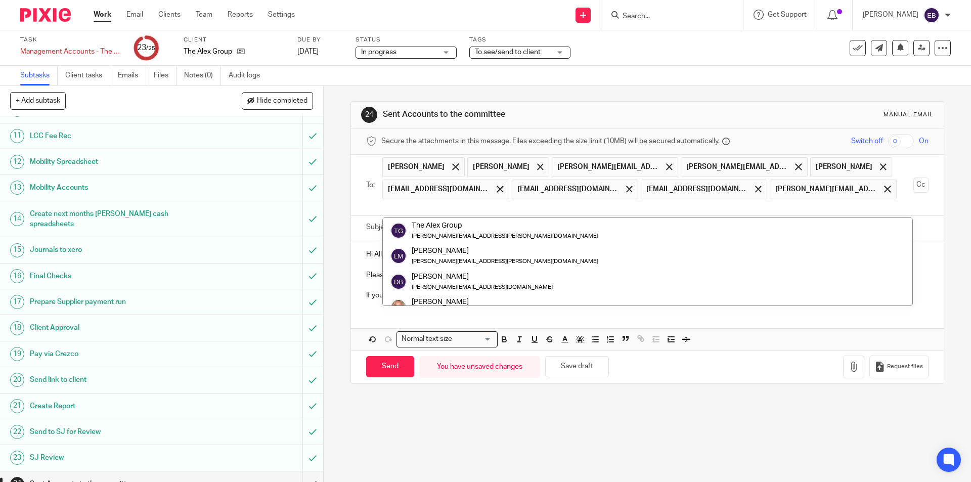
scroll to position [25, 0]
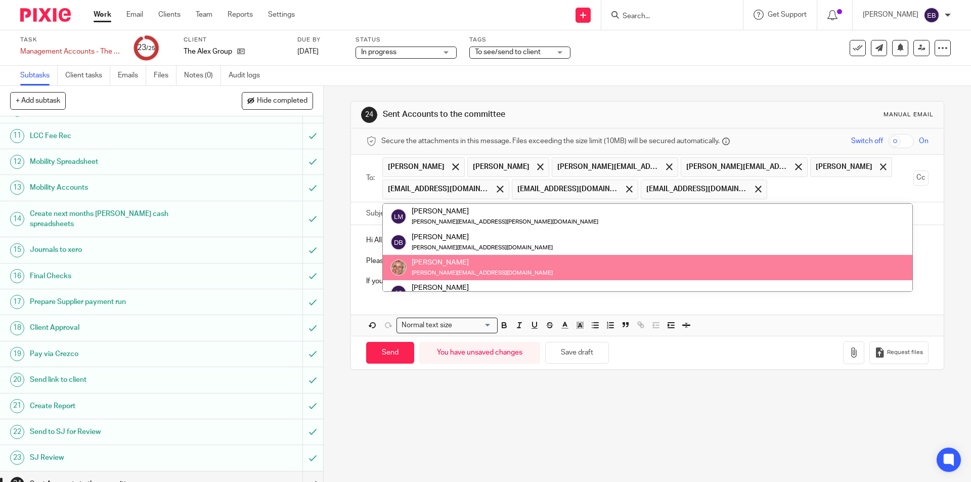
click at [364, 291] on div "Hi All, Please find amended August management accounts attached. If you have an…" at bounding box center [647, 259] width 592 height 69
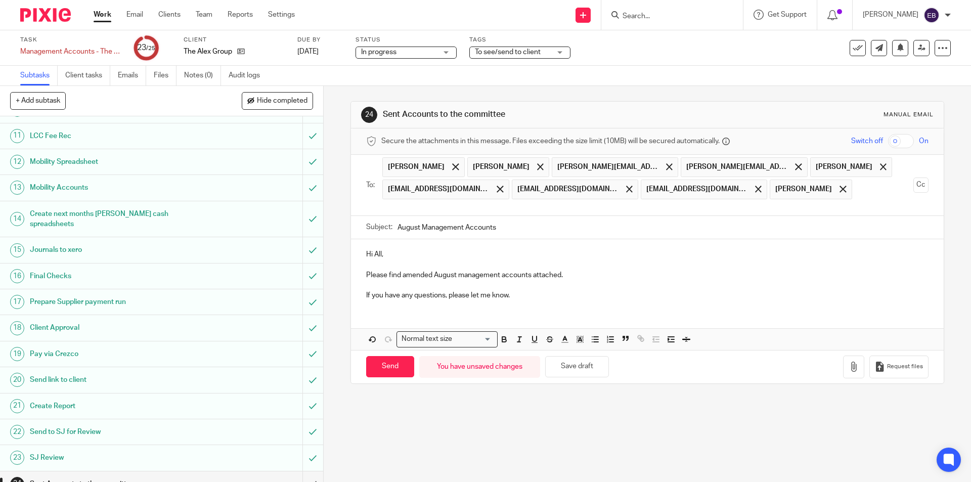
scroll to position [284, 0]
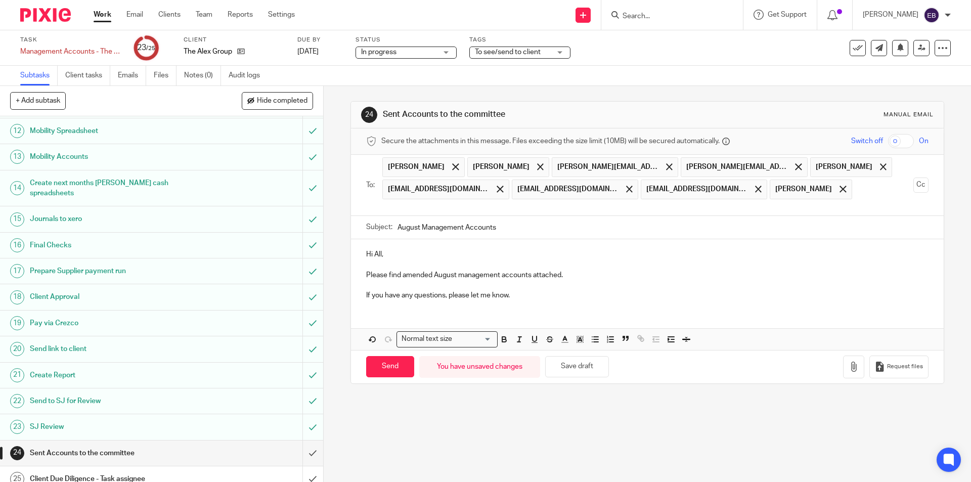
click at [125, 393] on h1 "Send to SJ for Review" at bounding box center [117, 400] width 175 height 15
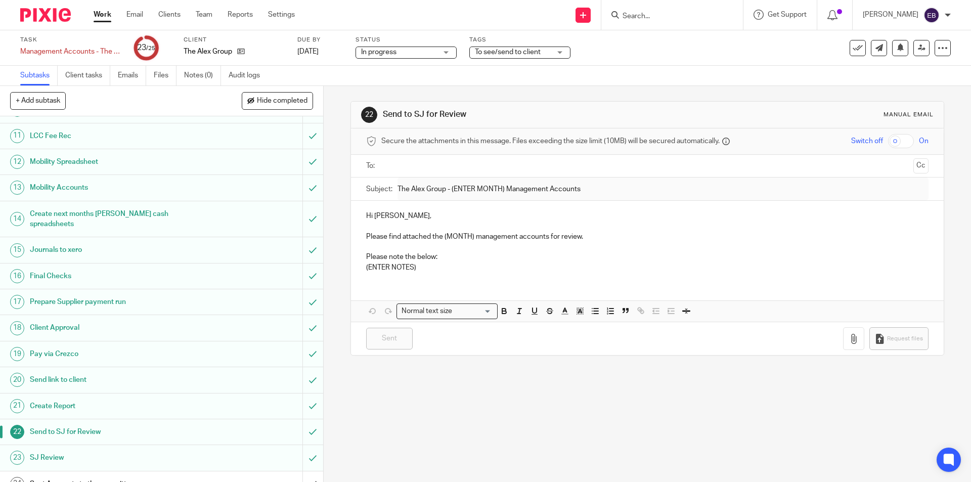
scroll to position [284, 0]
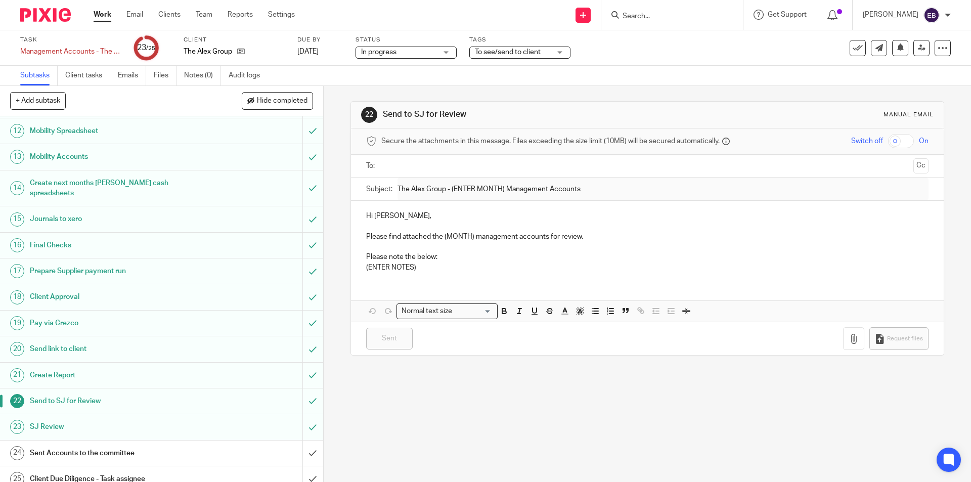
click at [81, 445] on h1 "Sent Accounts to the committee" at bounding box center [117, 452] width 175 height 15
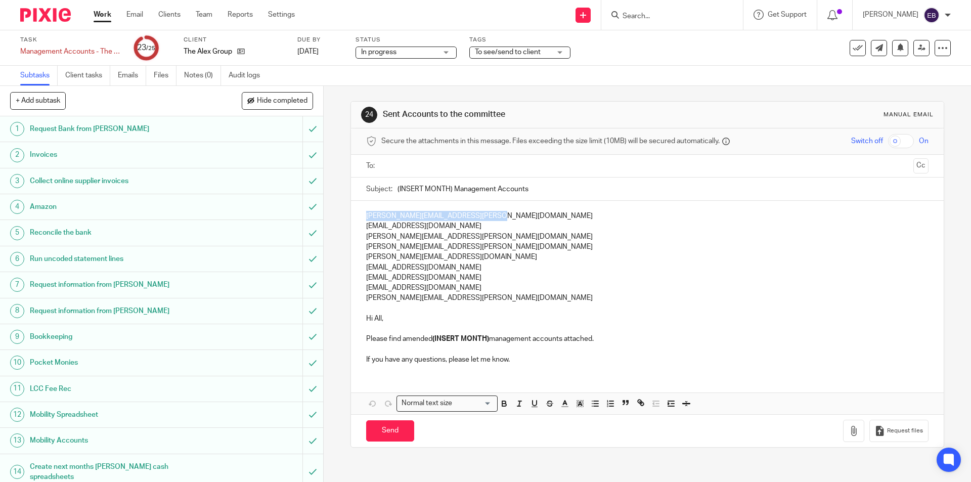
drag, startPoint x: 489, startPoint y: 215, endPoint x: 349, endPoint y: 213, distance: 139.5
click at [351, 213] on div "[PERSON_NAME][EMAIL_ADDRESS][PERSON_NAME][DOMAIN_NAME] [EMAIL_ADDRESS][DOMAIN_N…" at bounding box center [647, 286] width 592 height 171
copy p "[PERSON_NAME][EMAIL_ADDRESS][PERSON_NAME][DOMAIN_NAME]"
click at [403, 151] on div "Secure the attachments in this message. Files exceeding the size limit (10MB) w…" at bounding box center [647, 141] width 592 height 26
click at [397, 161] on input "text" at bounding box center [647, 166] width 524 height 12
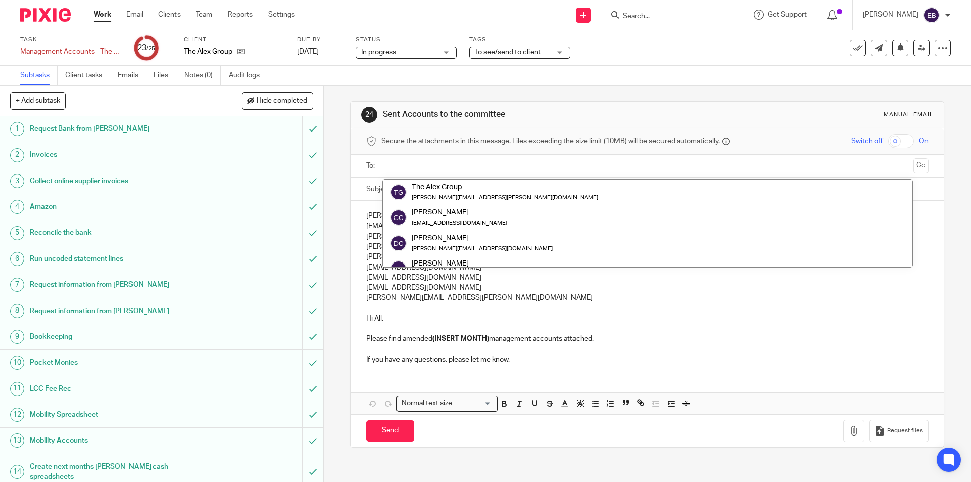
paste input "[PERSON_NAME][EMAIL_ADDRESS][PERSON_NAME][DOMAIN_NAME]"
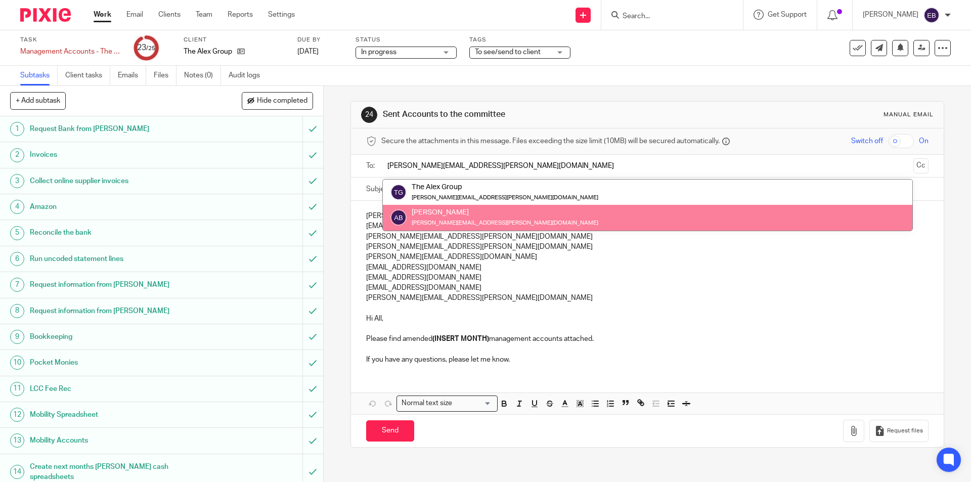
type input "[PERSON_NAME][EMAIL_ADDRESS][PERSON_NAME][DOMAIN_NAME]"
click at [388, 239] on p "[PERSON_NAME][EMAIL_ADDRESS][PERSON_NAME][DOMAIN_NAME]" at bounding box center [647, 237] width 562 height 10
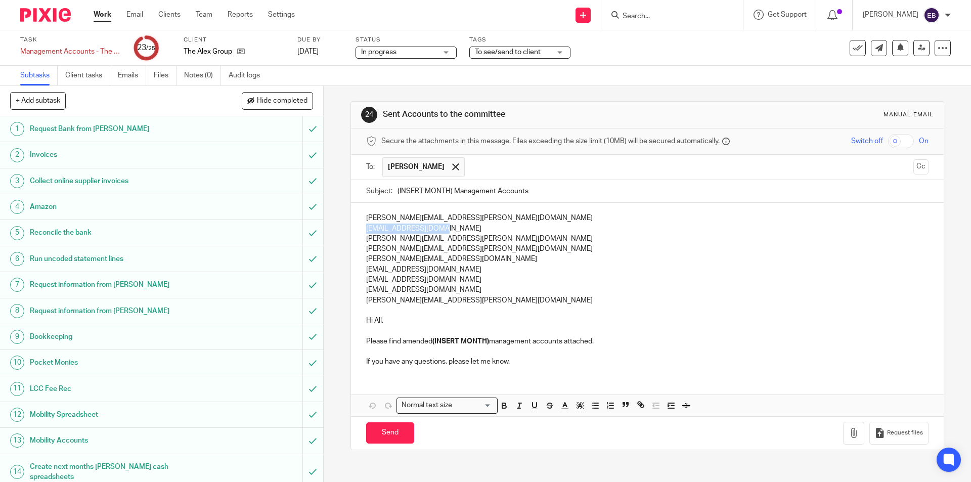
drag, startPoint x: 446, startPoint y: 230, endPoint x: 352, endPoint y: 231, distance: 94.5
click at [352, 231] on div "[PERSON_NAME][EMAIL_ADDRESS][PERSON_NAME][DOMAIN_NAME] [EMAIL_ADDRESS][DOMAIN_N…" at bounding box center [647, 288] width 592 height 171
copy p "[EMAIL_ADDRESS][DOMAIN_NAME]"
click at [486, 163] on input "text" at bounding box center [689, 167] width 439 height 20
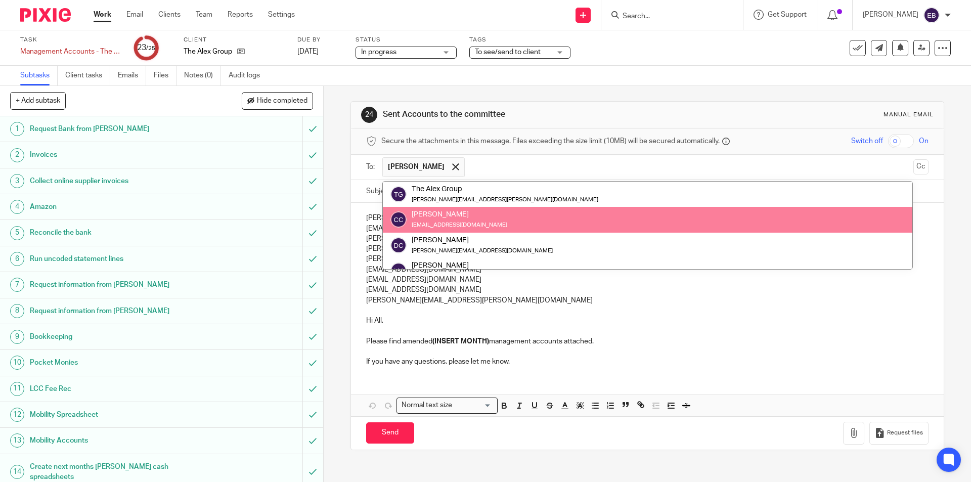
paste input "[EMAIL_ADDRESS][DOMAIN_NAME]"
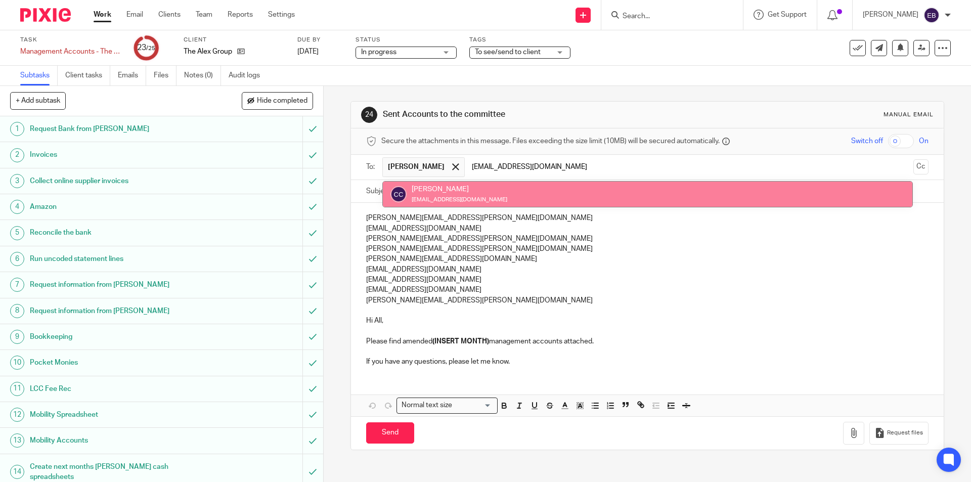
type input "cchaplow27@gmail.com"
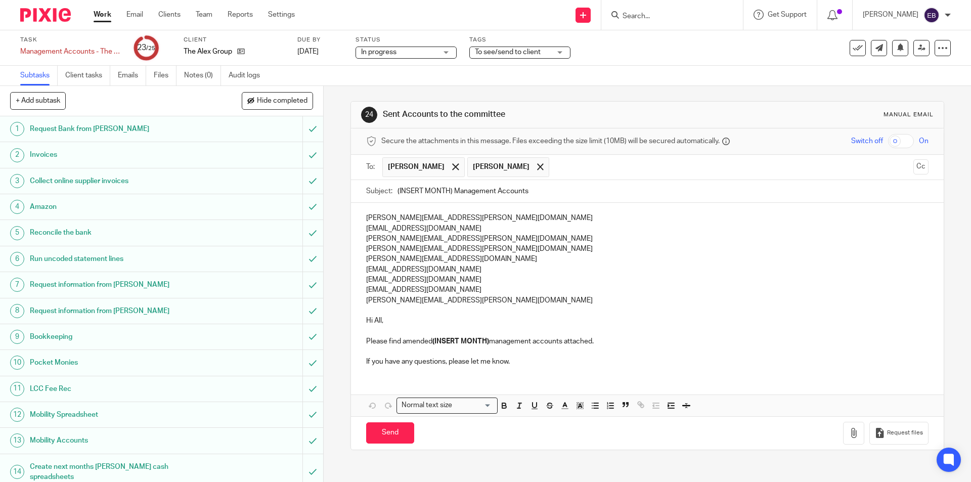
click at [438, 252] on p "jim.livesey@gmail.com" at bounding box center [647, 249] width 562 height 10
drag, startPoint x: 452, startPoint y: 238, endPoint x: 346, endPoint y: 236, distance: 106.7
click at [346, 236] on div "24 Sent Accounts to the committee Manual email Secure the attachments in this m…" at bounding box center [647, 284] width 647 height 396
copy p "anderson.annie@gmail.com"
click at [564, 174] on input "text" at bounding box center [731, 167] width 354 height 20
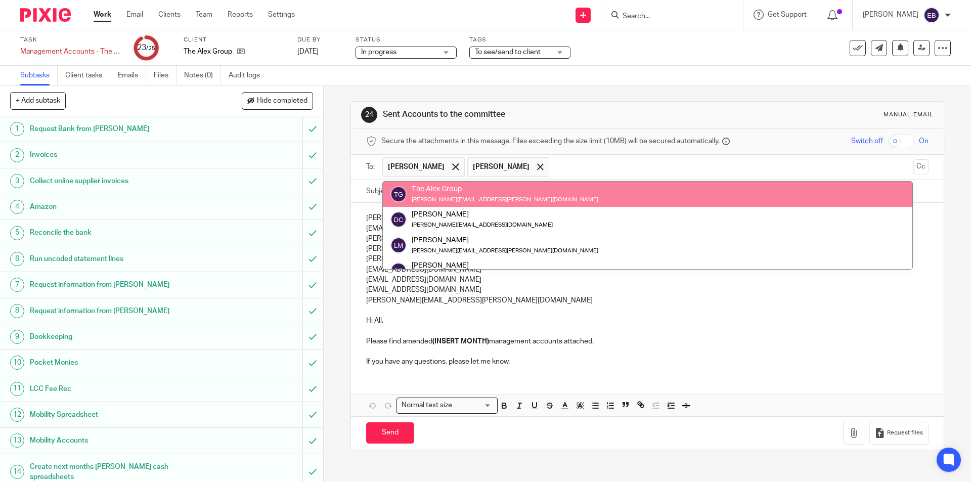
paste input "anderson.annie@gmail.com"
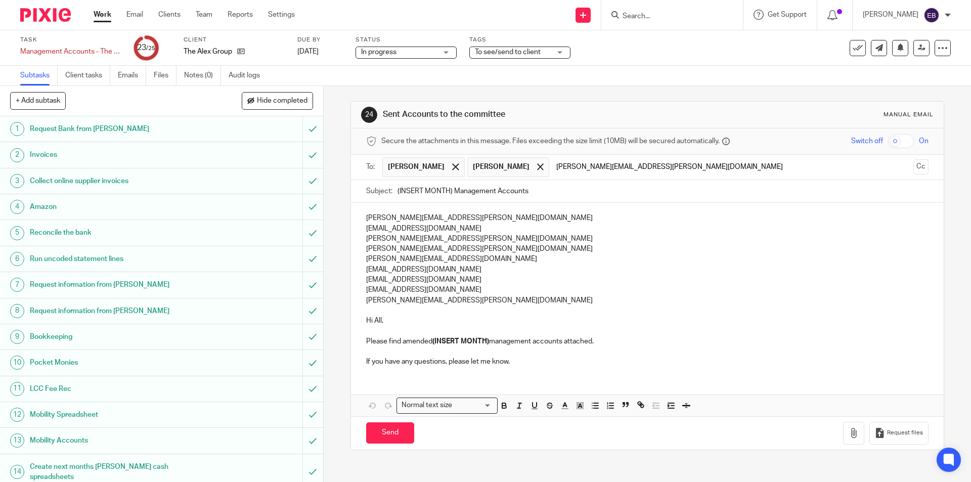
type input "anderson.annie@gmail.com"
click at [469, 262] on p "david.cain8@icloud.com" at bounding box center [647, 259] width 562 height 10
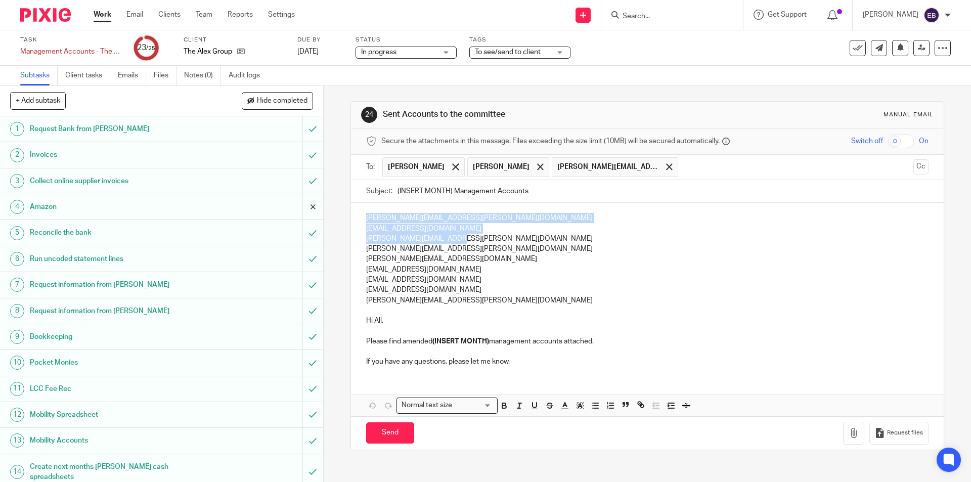
drag, startPoint x: 453, startPoint y: 240, endPoint x: 312, endPoint y: 203, distance: 146.2
click at [313, 204] on div "+ Add subtask Hide completed Cancel + Add 1 Request Bank from Suzanne 2 Invoice…" at bounding box center [485, 284] width 971 height 396
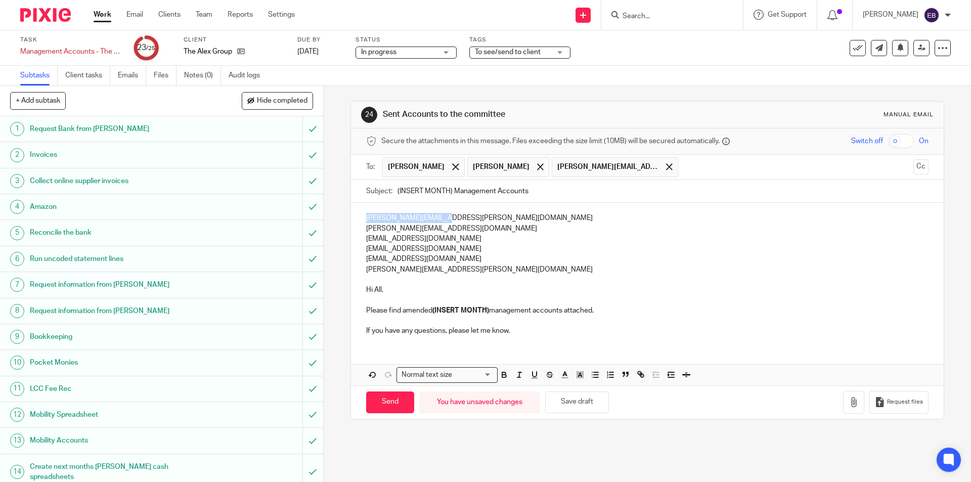
drag, startPoint x: 436, startPoint y: 217, endPoint x: 339, endPoint y: 217, distance: 97.1
click at [339, 217] on div "24 Sent Accounts to the committee Manual email Secure the attachments in this m…" at bounding box center [647, 284] width 647 height 396
copy p "jim.livesey@gmail.com"
click at [683, 164] on input "text" at bounding box center [795, 167] width 225 height 20
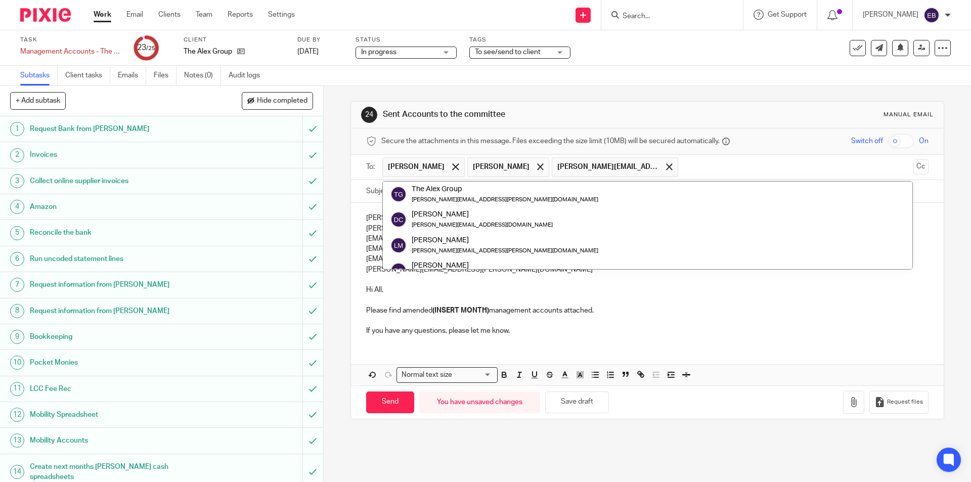
paste input "jim.livesey@gmail.com"
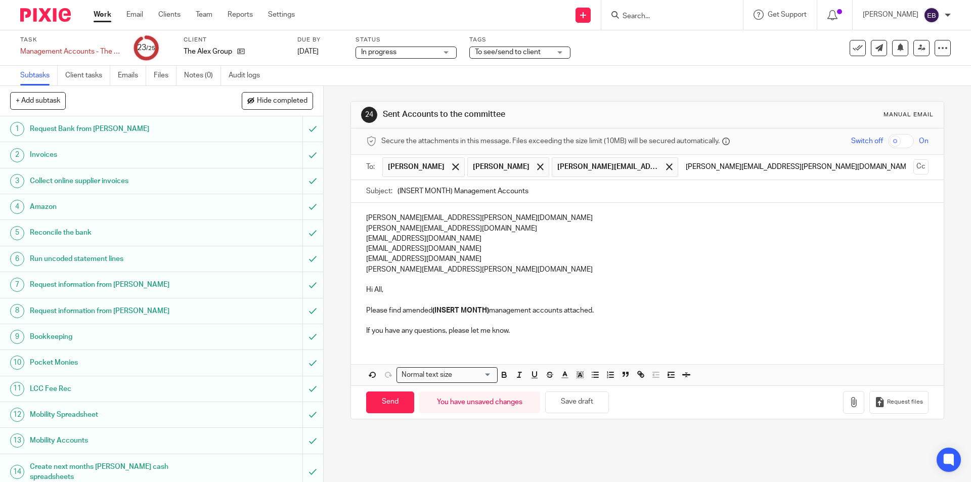
type input "jim.livesey@gmail.com"
click at [476, 234] on p "simwalsh@gmail.com" at bounding box center [647, 239] width 562 height 10
drag, startPoint x: 427, startPoint y: 226, endPoint x: 340, endPoint y: 228, distance: 87.0
click at [340, 228] on div "24 Sent Accounts to the committee Manual email Secure the attachments in this m…" at bounding box center [647, 284] width 647 height 396
copy p "david.cain8@icloud.com"
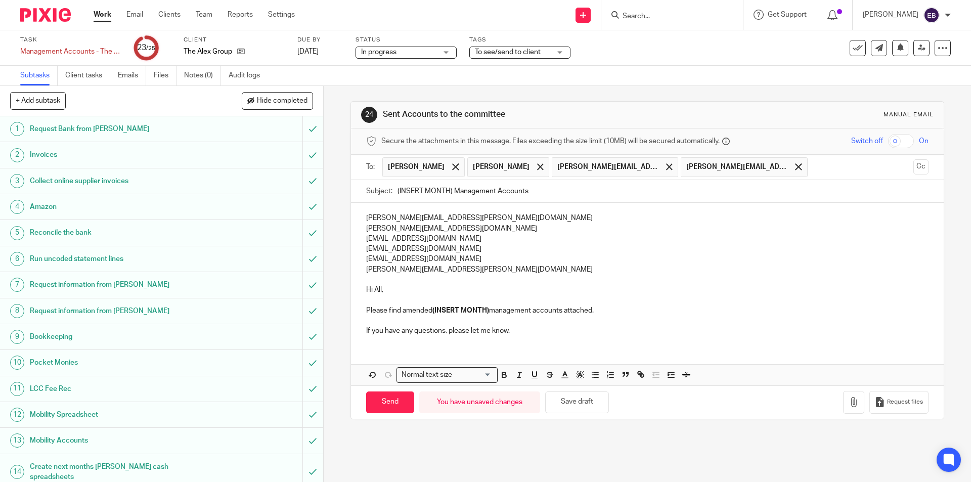
click at [812, 165] on input "text" at bounding box center [860, 167] width 97 height 20
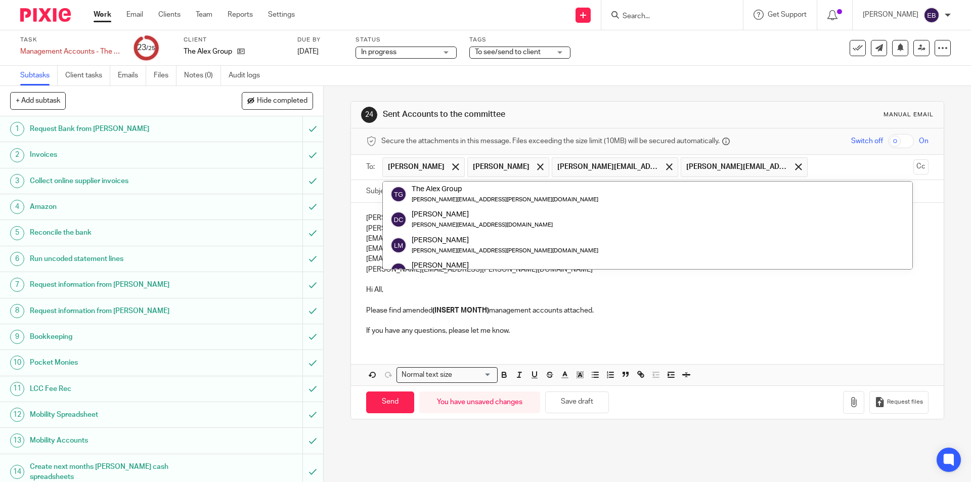
paste input "david.cain8@icloud.com"
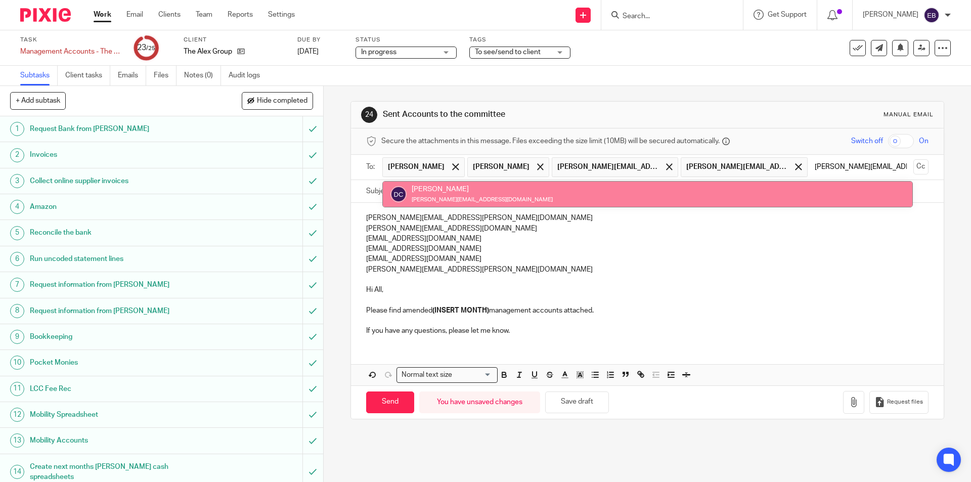
type input "david.cain8@icloud.com"
click at [550, 238] on p "simwalsh@gmail.com" at bounding box center [647, 239] width 562 height 10
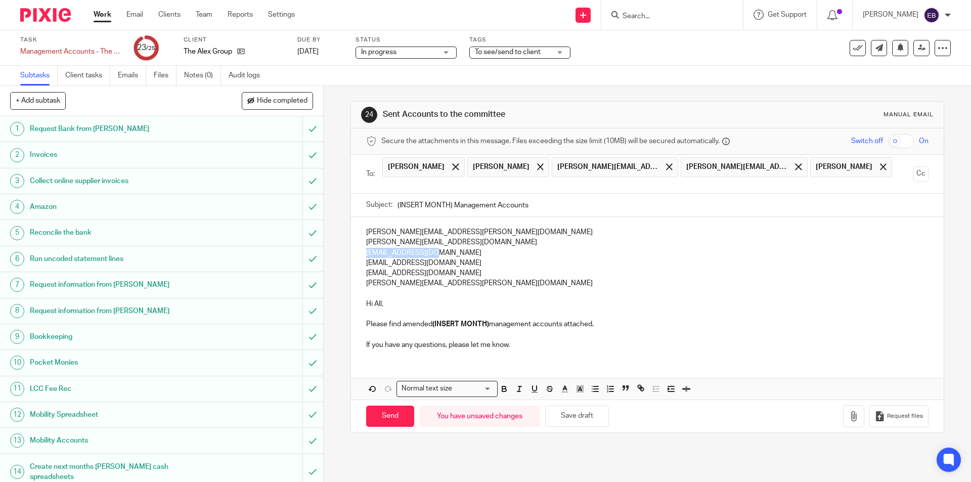
drag, startPoint x: 440, startPoint y: 239, endPoint x: 356, endPoint y: 235, distance: 84.0
click at [356, 235] on div "jim.livesey@gmail.com david.cain8@icloud.com simwalsh@gmail.com sanedwards60@ho…" at bounding box center [647, 287] width 592 height 141
copy p "simwalsh@gmail.com"
click at [829, 179] on input "text" at bounding box center [647, 185] width 524 height 12
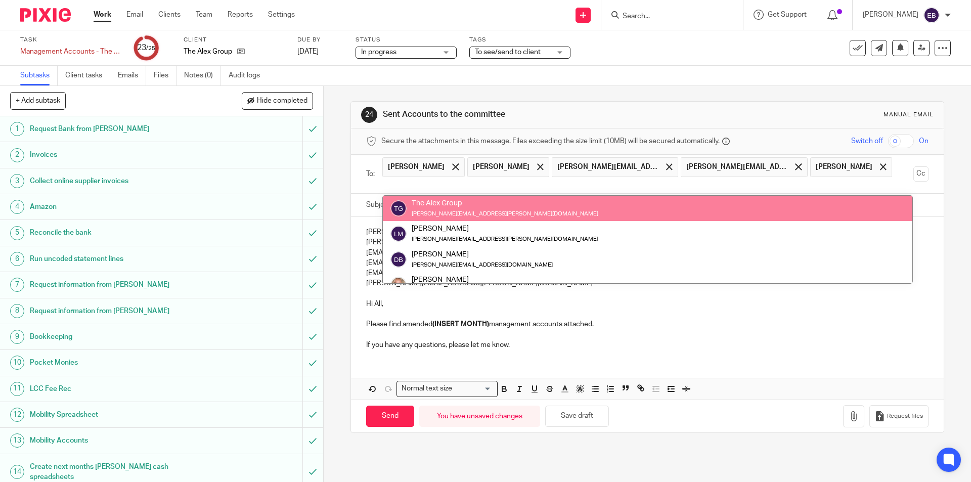
paste input "simwalsh@gmail.com"
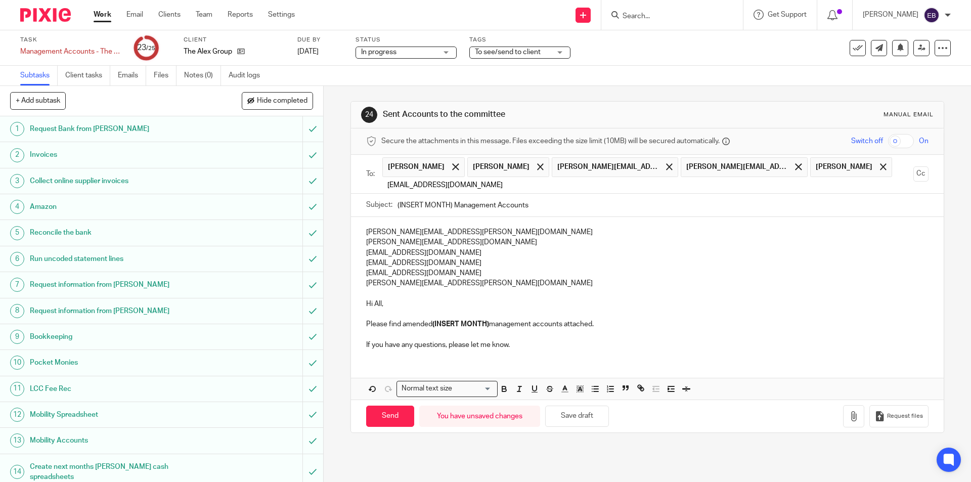
type input "simwalsh@gmail.com"
click at [620, 231] on div "jim.livesey@gmail.com david.cain8@icloud.com simwalsh@gmail.com sanedwards60@ho…" at bounding box center [647, 287] width 592 height 141
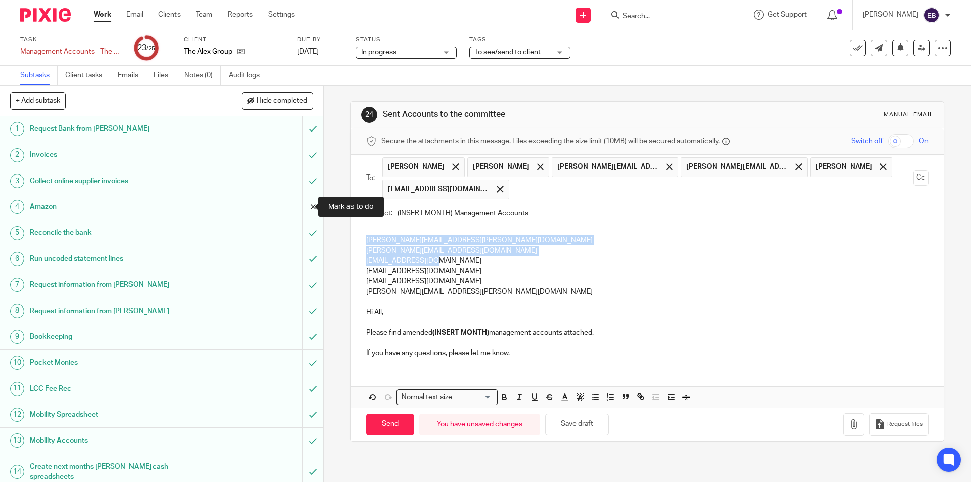
drag, startPoint x: 434, startPoint y: 262, endPoint x: 293, endPoint y: 215, distance: 148.2
click at [294, 216] on div "+ Add subtask Hide completed Cancel + Add 1 Request Bank from Suzanne 2 Invoice…" at bounding box center [485, 284] width 971 height 396
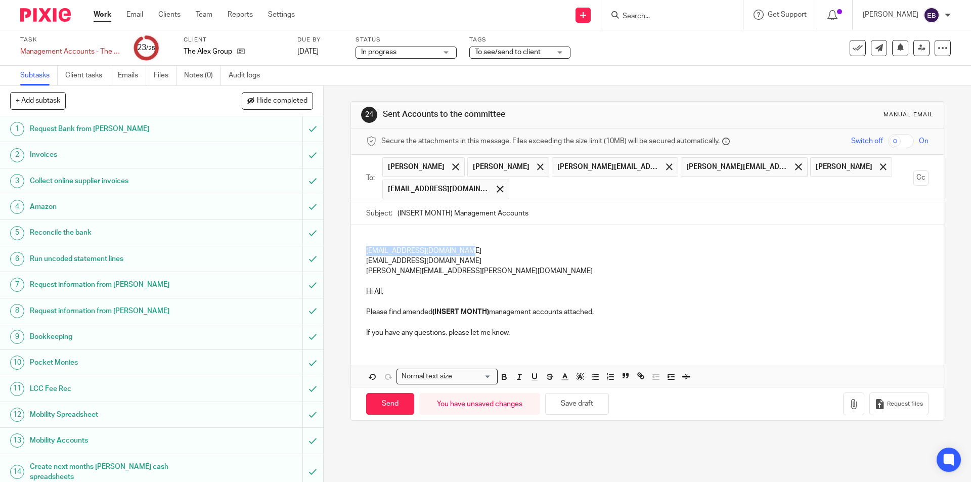
drag, startPoint x: 461, startPoint y: 250, endPoint x: 363, endPoint y: 249, distance: 97.6
click at [360, 249] on div "sanedwards60@hotmail.co.uk jcain1999@outlook.com angela.tuohey@gmail.com Hi All…" at bounding box center [647, 285] width 592 height 120
copy p "sanedwards60@hotmail.co.uk"
click at [514, 187] on input "text" at bounding box center [711, 189] width 395 height 20
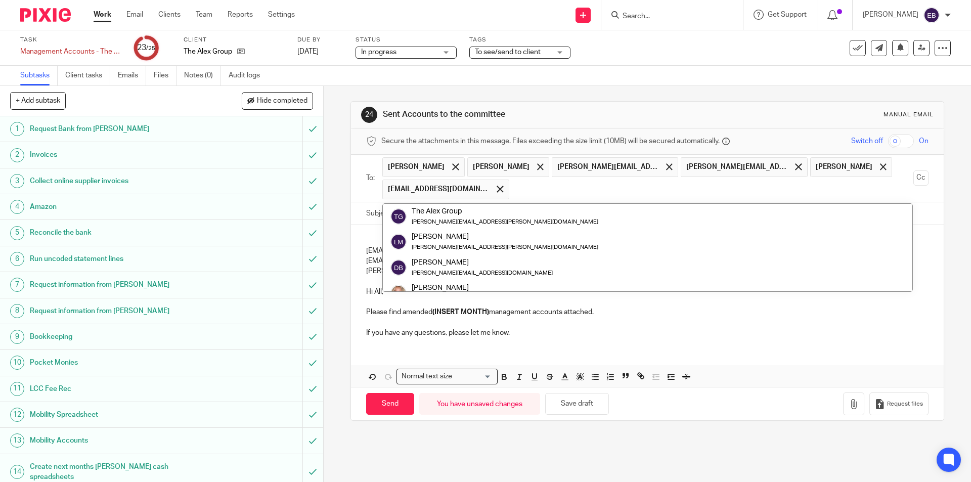
paste input "sanedwards60@hotmail.co.uk"
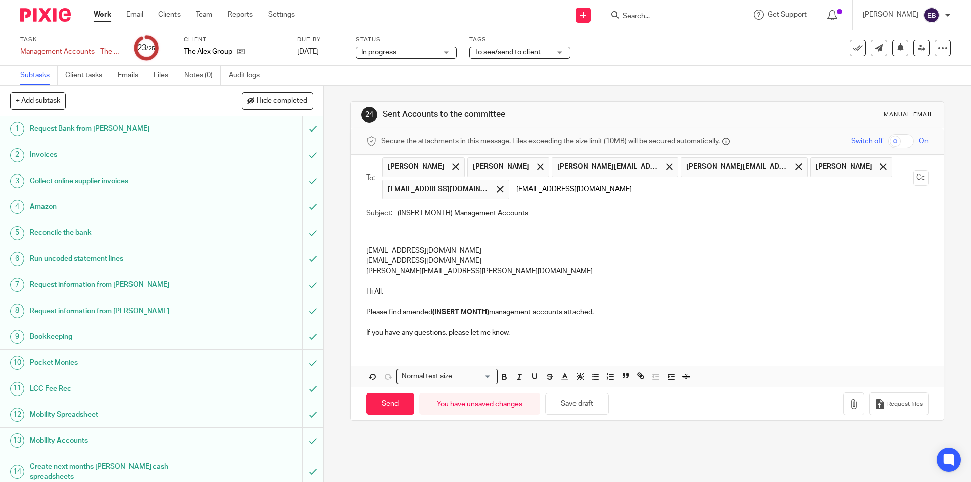
type input "sanedwards60@hotmail.co.uk"
click at [466, 261] on p "jcain1999@outlook.com" at bounding box center [647, 261] width 562 height 10
drag, startPoint x: 464, startPoint y: 247, endPoint x: 310, endPoint y: 225, distance: 155.2
click at [310, 225] on div "+ Add subtask Hide completed Cancel + Add 1 Request Bank from Suzanne 2 Invoice…" at bounding box center [485, 284] width 971 height 396
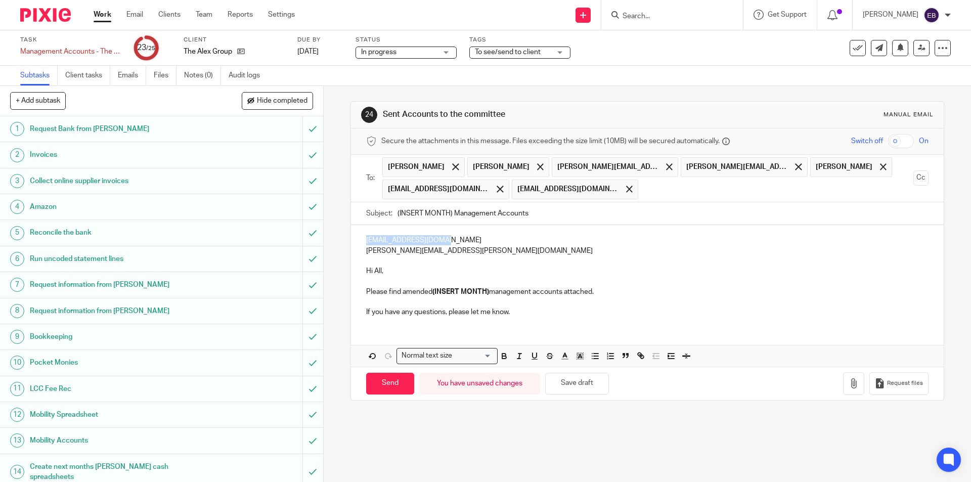
drag, startPoint x: 442, startPoint y: 241, endPoint x: 340, endPoint y: 238, distance: 101.7
click at [340, 238] on div "24 Sent Accounts to the committee Manual email Secure the attachments in this m…" at bounding box center [647, 284] width 647 height 396
copy p "jcain1999@outlook.com"
click at [643, 191] on input "text" at bounding box center [775, 189] width 265 height 20
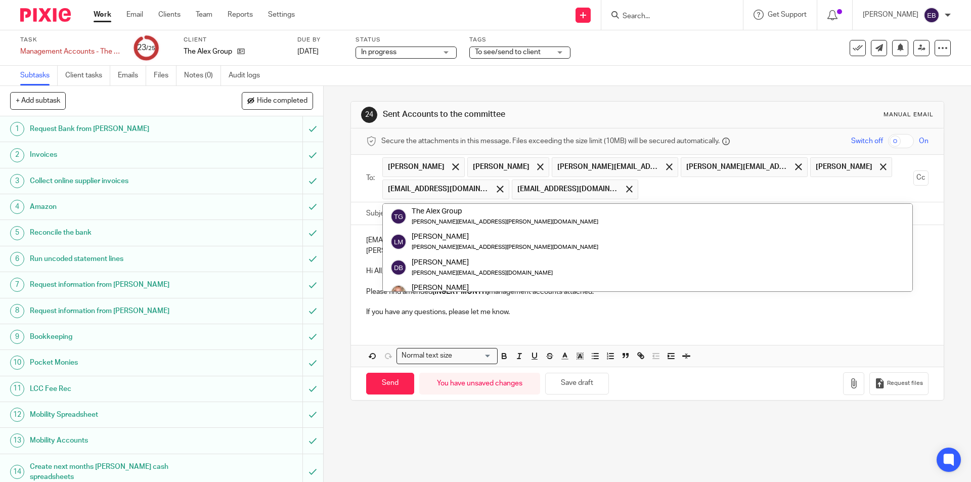
paste input "jcain1999@outlook.com"
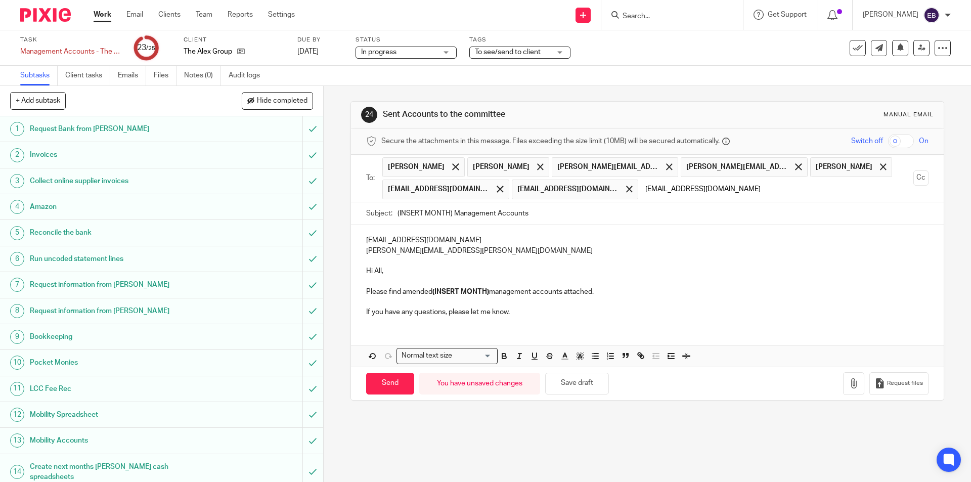
type input "jcain1999@outlook.com"
click at [526, 234] on div "jcain1999@outlook.com angela.tuohey@gmail.com Hi All, Please find amended (INSE…" at bounding box center [647, 275] width 592 height 100
drag, startPoint x: 396, startPoint y: 237, endPoint x: 306, endPoint y: 235, distance: 90.0
click at [306, 235] on div "+ Add subtask Hide completed Cancel + Add 1 Request Bank from Suzanne 2 Invoice…" at bounding box center [485, 284] width 971 height 396
drag, startPoint x: 452, startPoint y: 251, endPoint x: 358, endPoint y: 250, distance: 94.0
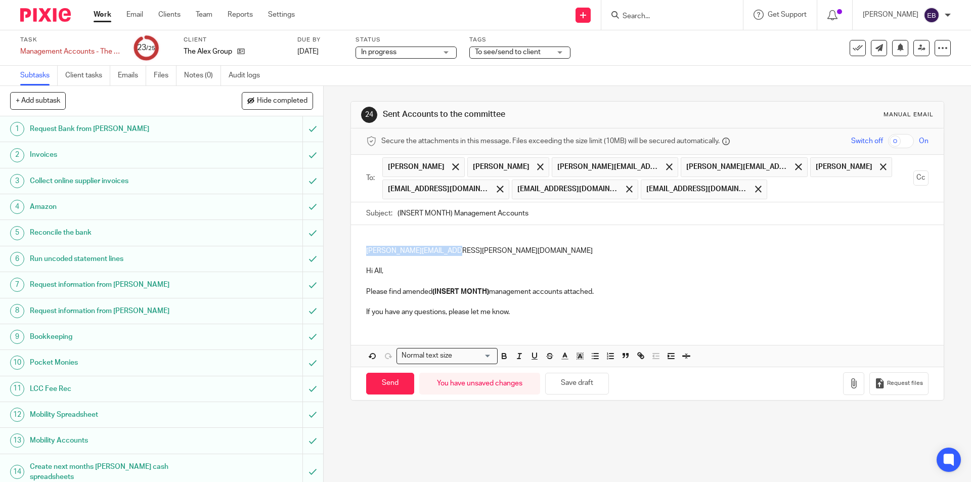
click at [358, 250] on div "angela.tuohey@gmail.com Hi All, Please find amended (INSERT MONTH) management a…" at bounding box center [647, 275] width 592 height 100
copy p "angela.tuohey@gmail.com"
click at [772, 196] on input "text" at bounding box center [840, 189] width 137 height 20
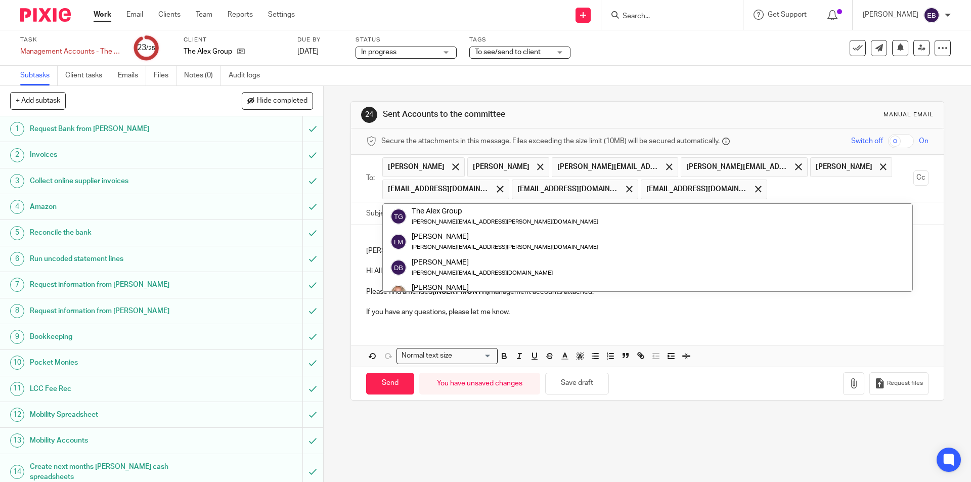
paste input "angela.tuohey@gmail.com"
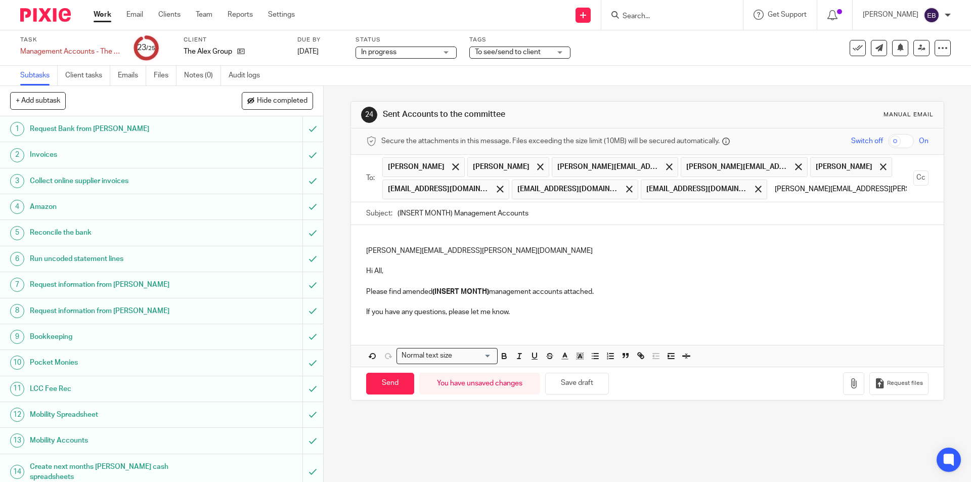
type input "angela.tuohey@gmail.com"
click at [597, 250] on div "angela.tuohey@gmail.com Hi All, Please find amended (INSERT MONTH) management a…" at bounding box center [647, 275] width 592 height 100
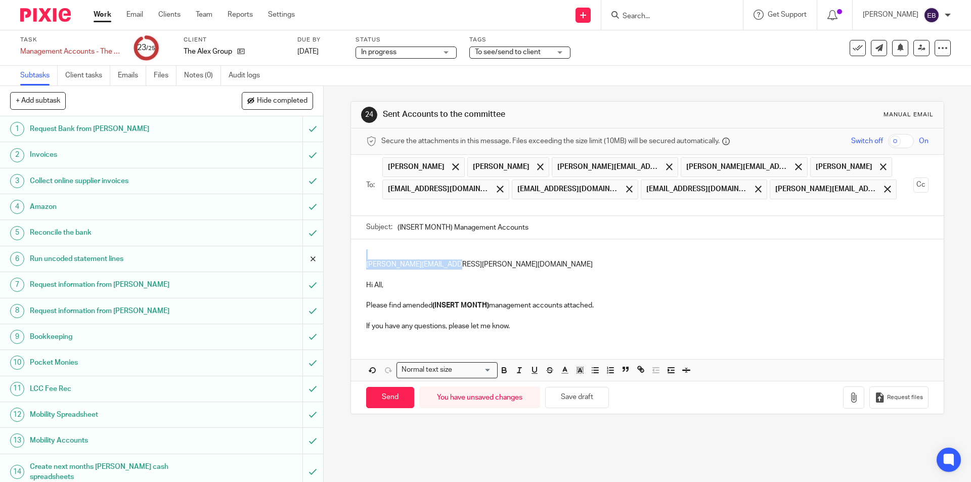
drag, startPoint x: 442, startPoint y: 263, endPoint x: 299, endPoint y: 250, distance: 143.6
click at [299, 250] on div "+ Add subtask Hide completed Cancel + Add 1 Request Bank from Suzanne 2 Invoice…" at bounding box center [485, 284] width 971 height 396
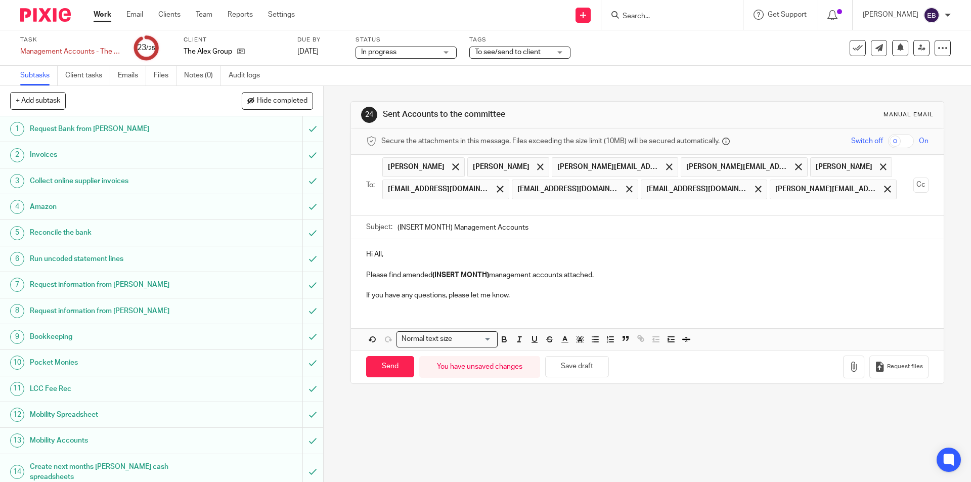
drag, startPoint x: 448, startPoint y: 226, endPoint x: 315, endPoint y: 224, distance: 133.0
click at [317, 225] on div "+ Add subtask Hide completed Cancel + Add 1 Request Bank from Suzanne 2 Invoice…" at bounding box center [485, 284] width 971 height 396
type input "August Management Accounts"
drag, startPoint x: 488, startPoint y: 275, endPoint x: 432, endPoint y: 277, distance: 55.6
click at [432, 277] on p "Please find amended (INSERT MONTH) management accounts attached." at bounding box center [647, 275] width 562 height 10
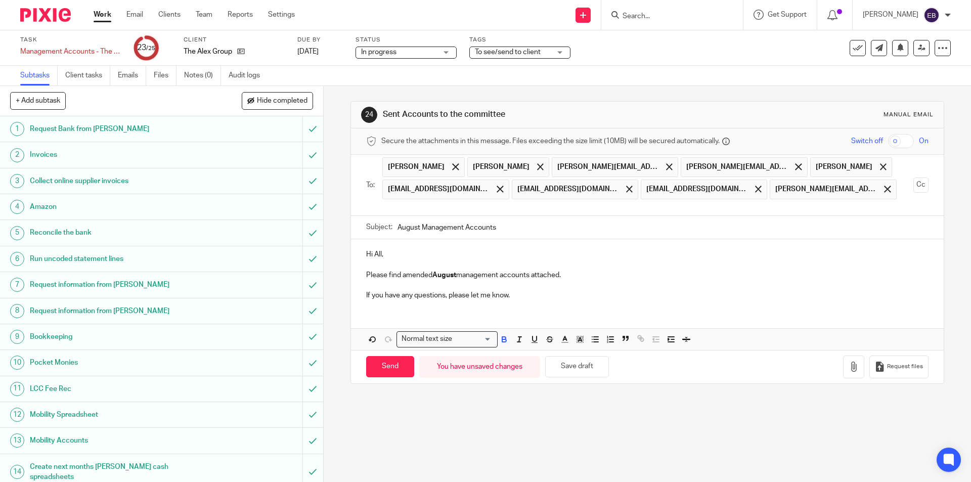
click at [519, 285] on p at bounding box center [647, 285] width 562 height 10
click at [408, 208] on input "text" at bounding box center [647, 208] width 524 height 12
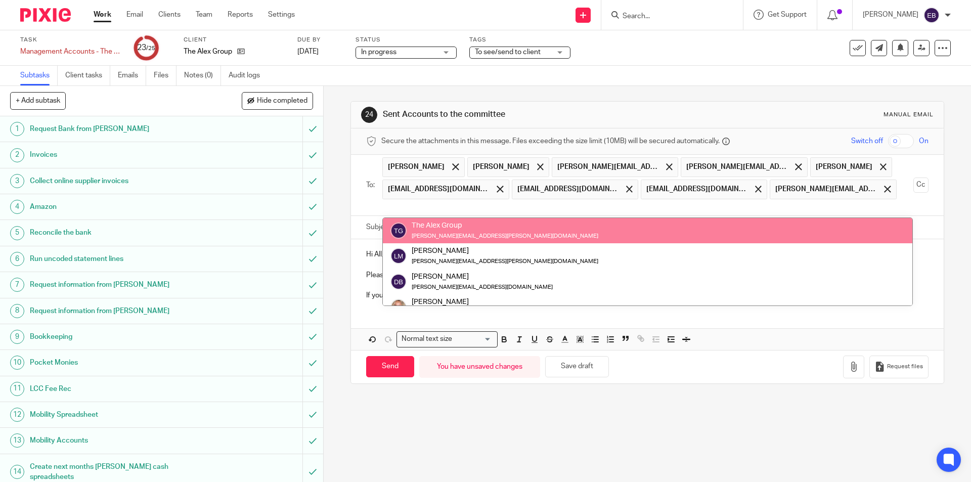
click at [366, 259] on p "Hi All," at bounding box center [647, 254] width 562 height 10
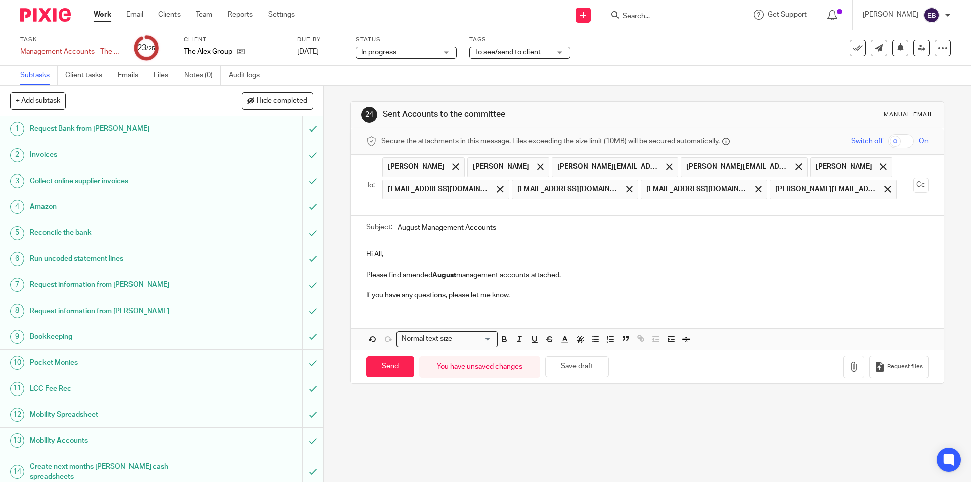
click at [543, 299] on p "If you have any questions, please let me know." at bounding box center [647, 295] width 562 height 10
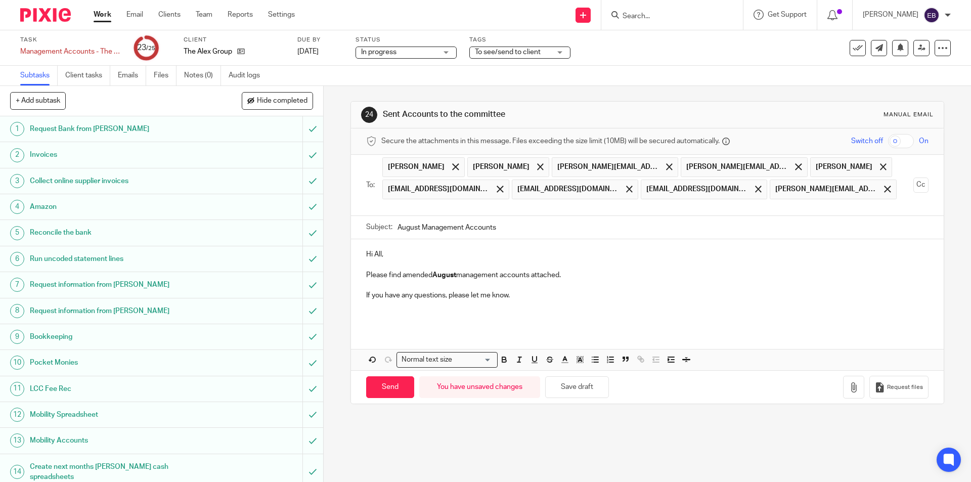
click at [572, 275] on p "Please find amended August management accounts attached." at bounding box center [647, 275] width 562 height 10
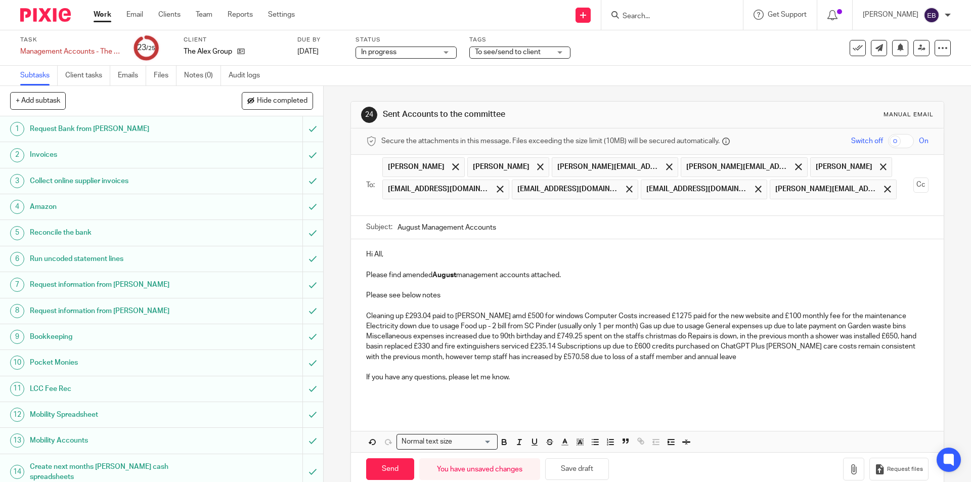
click at [509, 314] on p "Cleaning up £293.04 paid to Sophie Bates amd £500 for windows Computer Costs in…" at bounding box center [647, 336] width 562 height 51
click at [366, 314] on p "Cleaning up £293.04 paid to Sophie Bates and £500 for windows Computer Costs in…" at bounding box center [647, 336] width 562 height 51
click at [569, 314] on p "Cleaning up £293.04 paid to Sophie Bates and £500 for windows Computer Costs in…" at bounding box center [647, 336] width 562 height 51
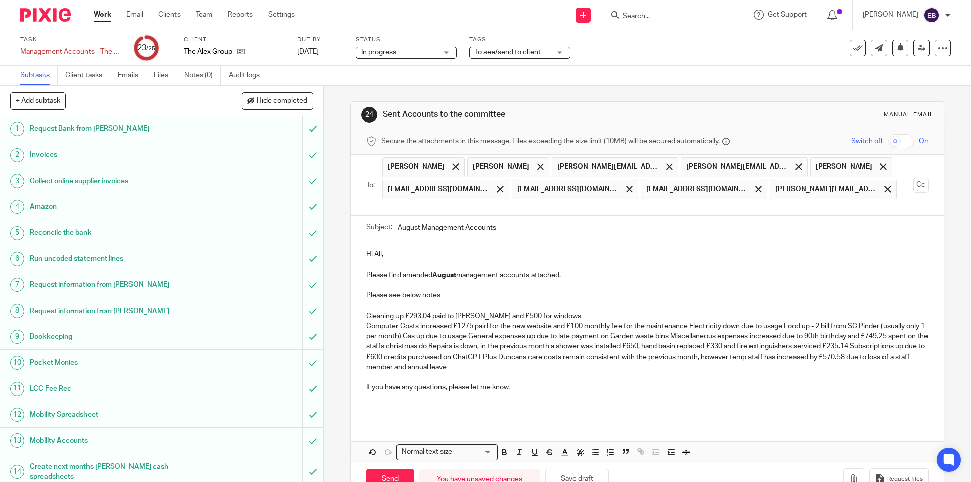
click at [689, 323] on p "Computer Costs increased £1275 paid for the new website and £100 monthly fee fo…" at bounding box center [647, 346] width 562 height 51
click at [458, 334] on p "Electricity down due to usage Food up - 2 bill from SC Pinder (usually only 1 p…" at bounding box center [647, 351] width 562 height 41
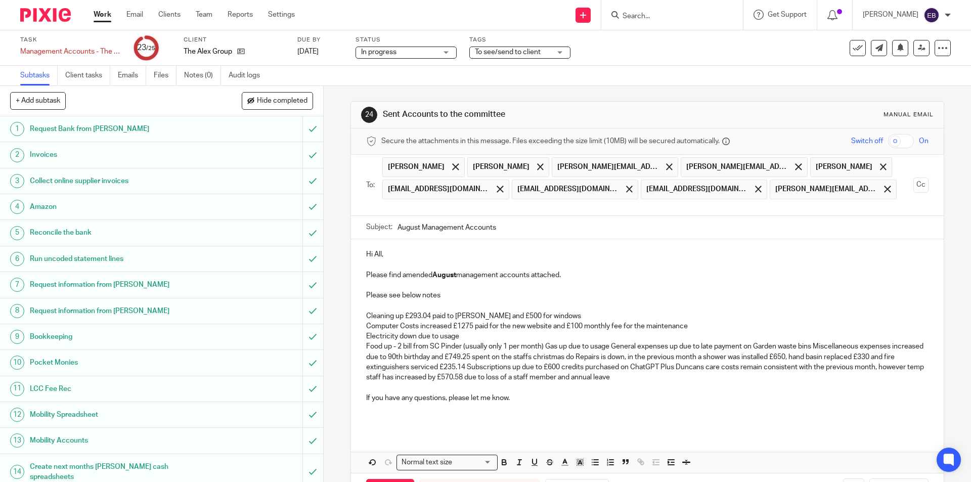
click at [546, 344] on p "Food up - 2 bill from SC Pinder (usually only 1 per month) Gas up due to usage …" at bounding box center [647, 361] width 562 height 41
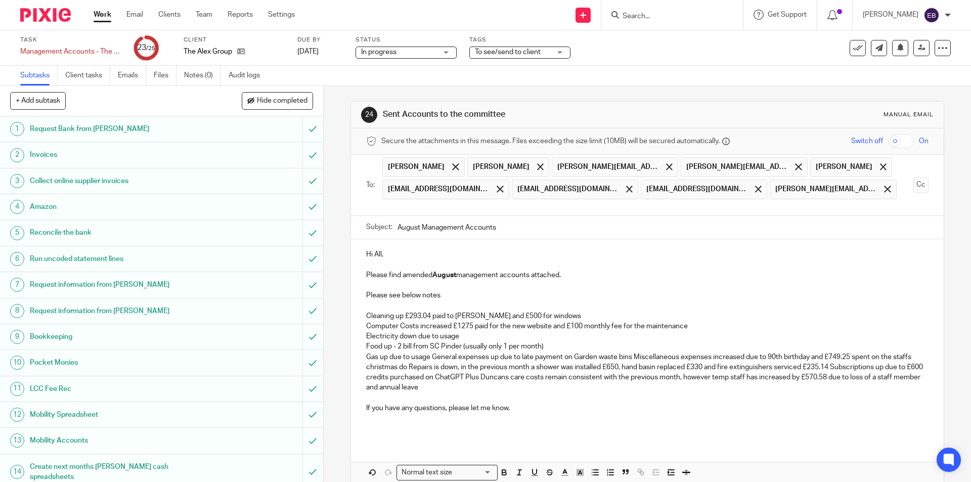
click at [432, 356] on p "Gas up due to usage General expenses up due to late payment on Garden waste bin…" at bounding box center [647, 372] width 562 height 41
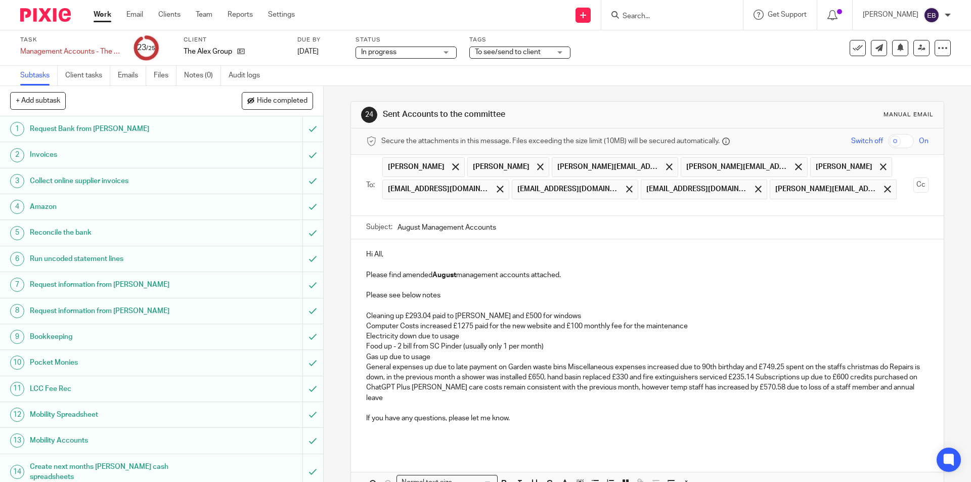
click at [567, 365] on p "General expenses up due to late payment on Garden waste bins Miscellaneous expe…" at bounding box center [647, 382] width 562 height 41
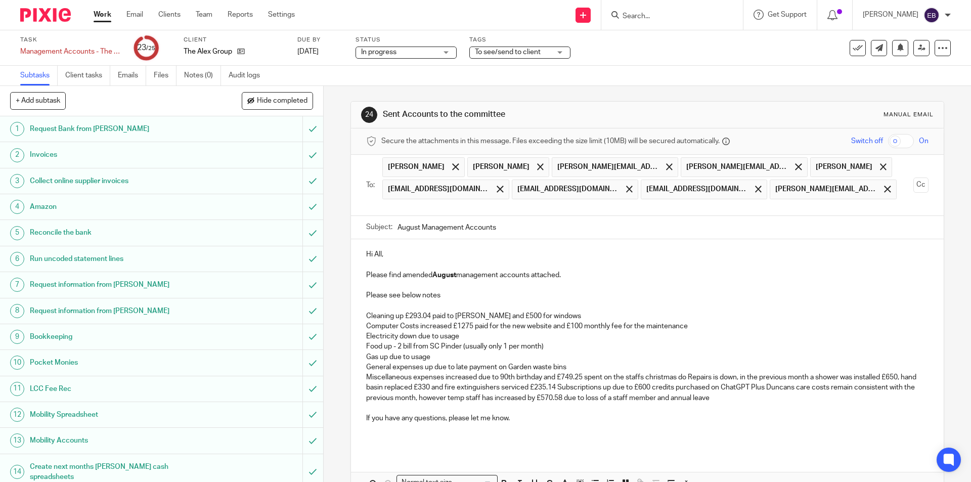
click at [689, 377] on p "Miscellaneous expenses increased due to 90th birthday and £749.25 spent on the …" at bounding box center [647, 387] width 562 height 31
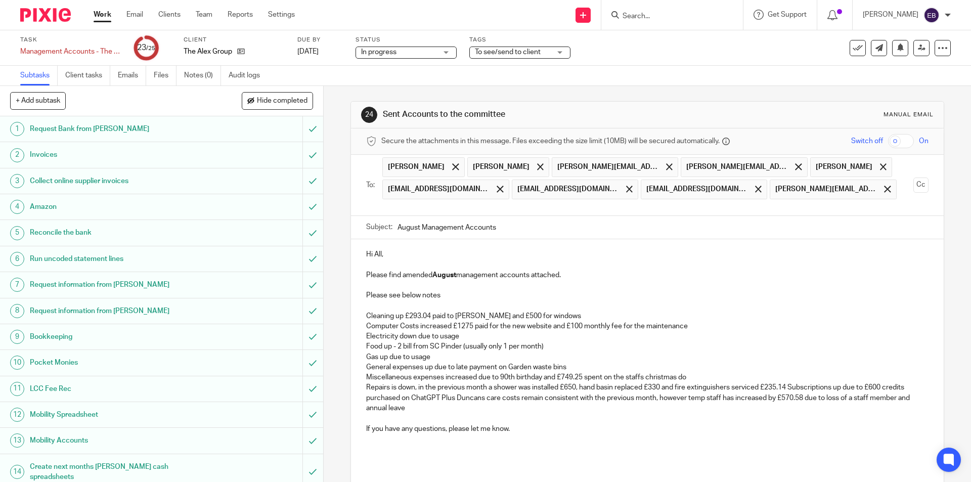
click at [791, 387] on p "Repairs is down, in the previous month a shower was installed £650, hand basin …" at bounding box center [647, 397] width 562 height 31
click at [573, 397] on p "Subscriptions up due to £600 credits purchased on ChatGPT Plus Duncans care cos…" at bounding box center [647, 403] width 562 height 21
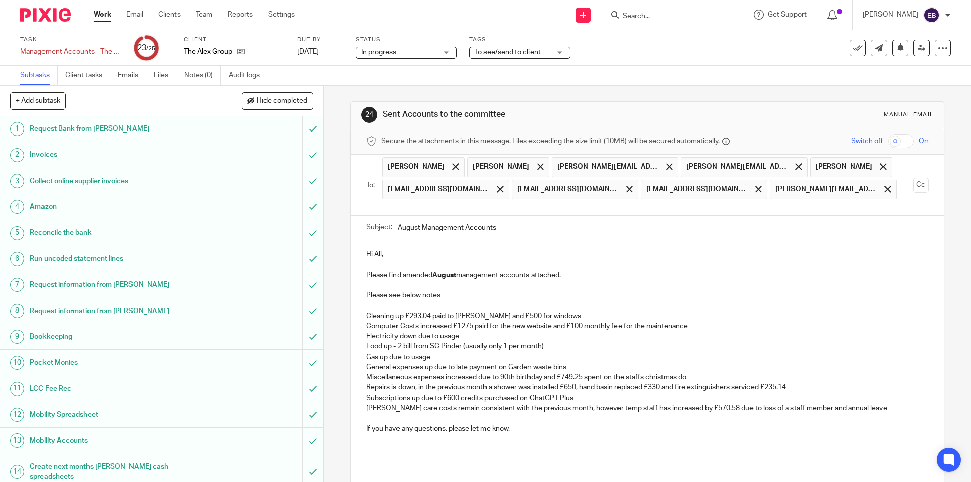
drag, startPoint x: 570, startPoint y: 369, endPoint x: 359, endPoint y: 367, distance: 210.8
click at [359, 367] on div "Hi All, Please find amended August management accounts attached. Please see bel…" at bounding box center [647, 350] width 592 height 222
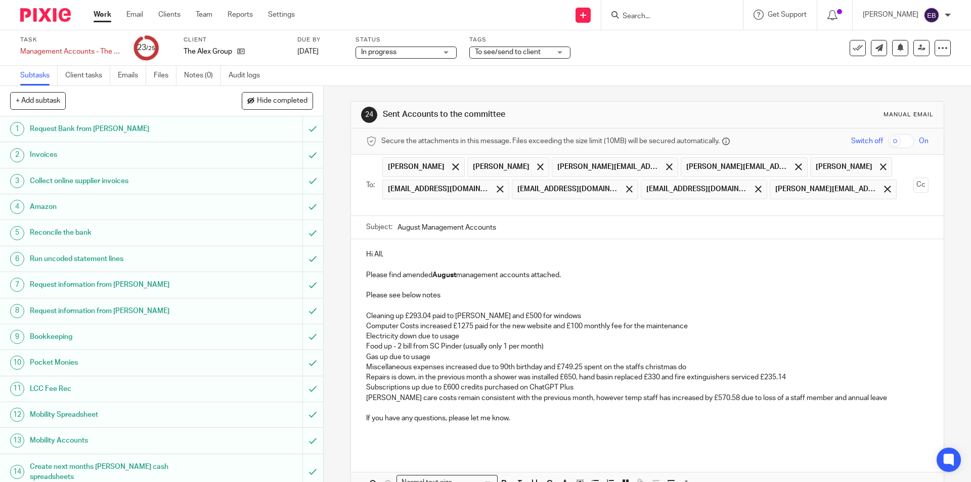
click at [443, 296] on p "Please see below notes" at bounding box center [647, 295] width 562 height 10
click at [522, 329] on p "Computer Costs increased £1275 paid for the new website and £100 monthly fee fo…" at bounding box center [647, 326] width 562 height 10
drag, startPoint x: 568, startPoint y: 315, endPoint x: 363, endPoint y: 315, distance: 204.8
click at [366, 315] on p "Cleaning up £293.04 paid to Sophie Bates and £500 for windows" at bounding box center [647, 316] width 562 height 10
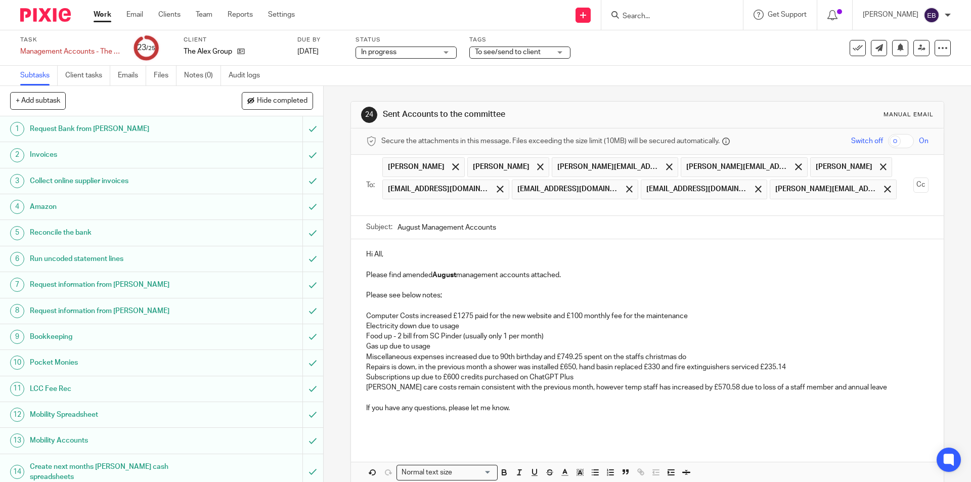
click at [379, 301] on p at bounding box center [647, 305] width 562 height 10
click at [385, 315] on p "Computer Costs increased £1275 paid for the new website and £100 monthly fee fo…" at bounding box center [647, 316] width 562 height 10
click at [459, 314] on p "Computer Costs increased £1275 paid for the new website and £100 monthly fee fo…" at bounding box center [647, 316] width 562 height 10
click at [498, 338] on p "Food up - 2 bill from SC Pinder (usually only 1 per month)" at bounding box center [647, 336] width 562 height 10
drag, startPoint x: 433, startPoint y: 347, endPoint x: 365, endPoint y: 347, distance: 68.3
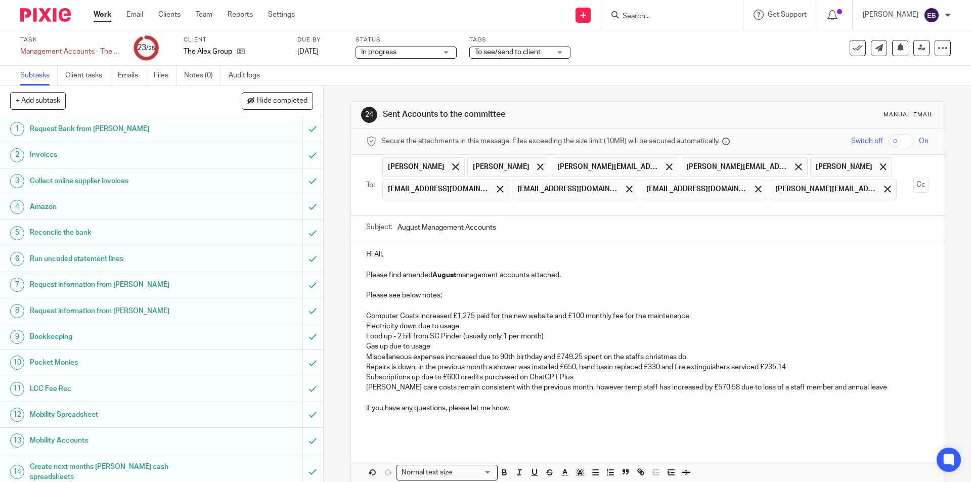
click at [366, 347] on p "Gas up due to usage" at bounding box center [647, 346] width 562 height 10
click at [378, 336] on p "Food up - 2 bill from SC Pinder (usually only 1 per month)" at bounding box center [647, 336] width 562 height 10
click at [380, 343] on p at bounding box center [647, 346] width 562 height 10
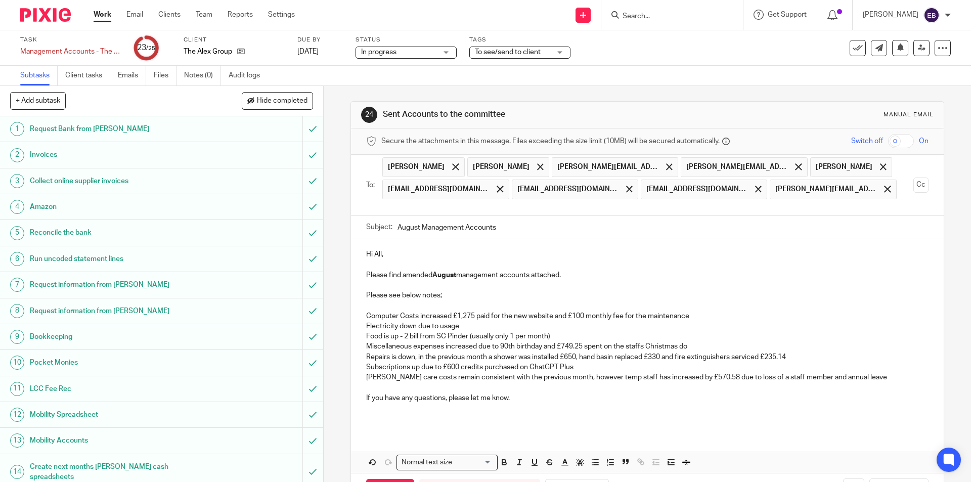
click at [419, 420] on p at bounding box center [647, 418] width 562 height 10
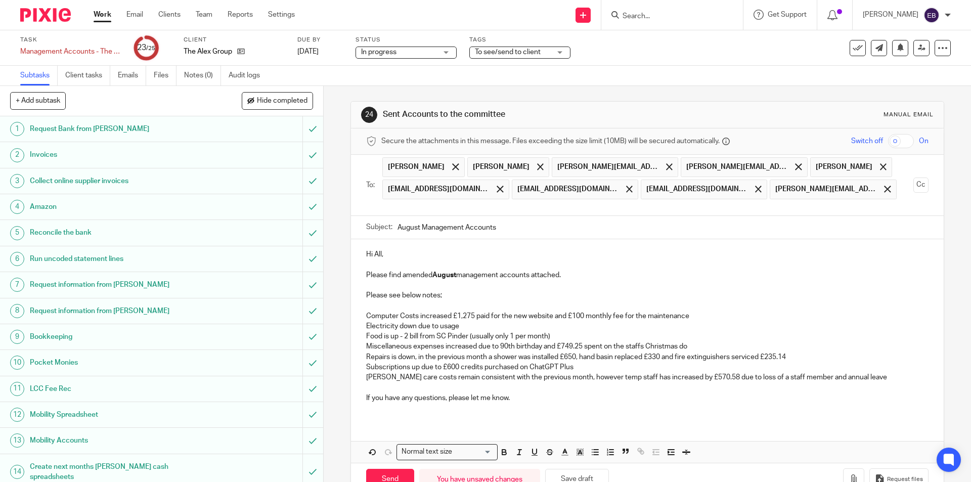
scroll to position [29, 0]
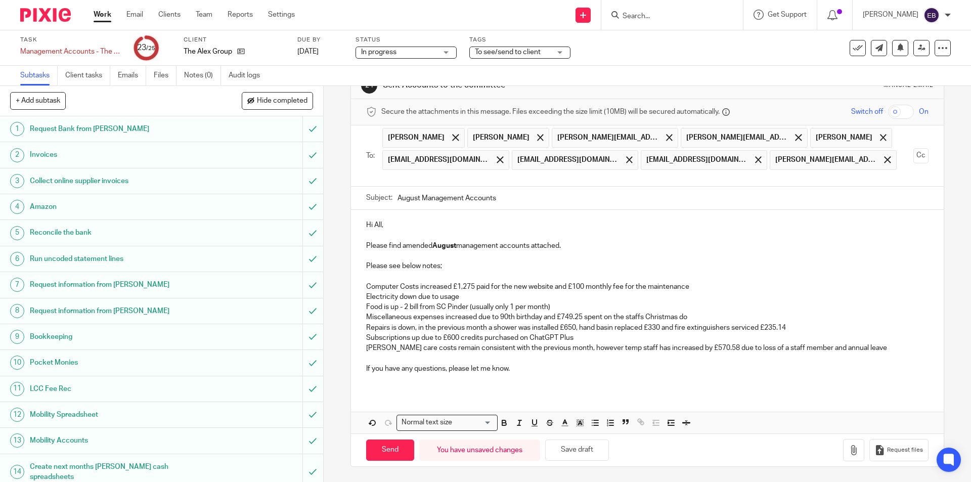
click at [424, 245] on p "Please find amended August management accounts attached." at bounding box center [647, 246] width 562 height 10
click at [848, 449] on icon "button" at bounding box center [853, 450] width 10 height 10
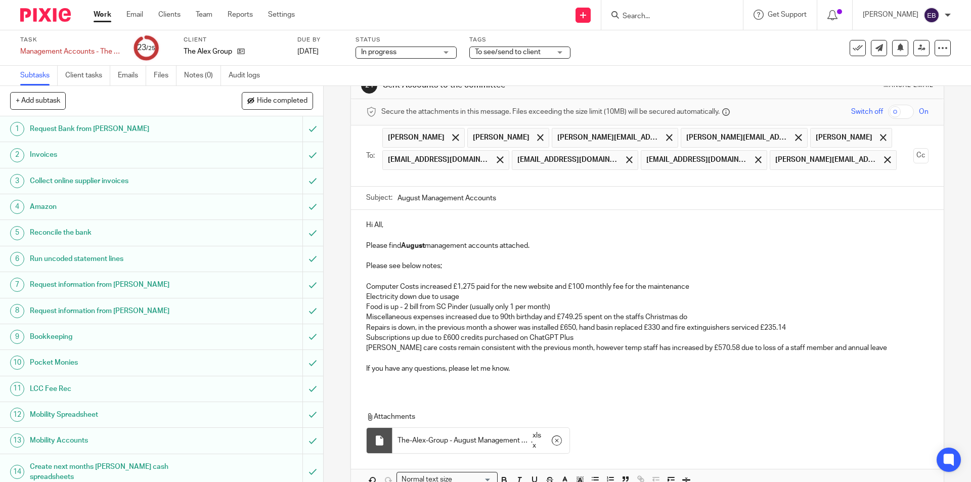
click at [467, 279] on p at bounding box center [647, 276] width 562 height 10
click at [460, 276] on p at bounding box center [647, 276] width 562 height 10
click at [453, 261] on p "Please see below notes;" at bounding box center [647, 266] width 562 height 10
click at [415, 264] on p "Please see below notes;" at bounding box center [647, 266] width 562 height 10
click at [416, 245] on strong "August" at bounding box center [413, 245] width 24 height 7
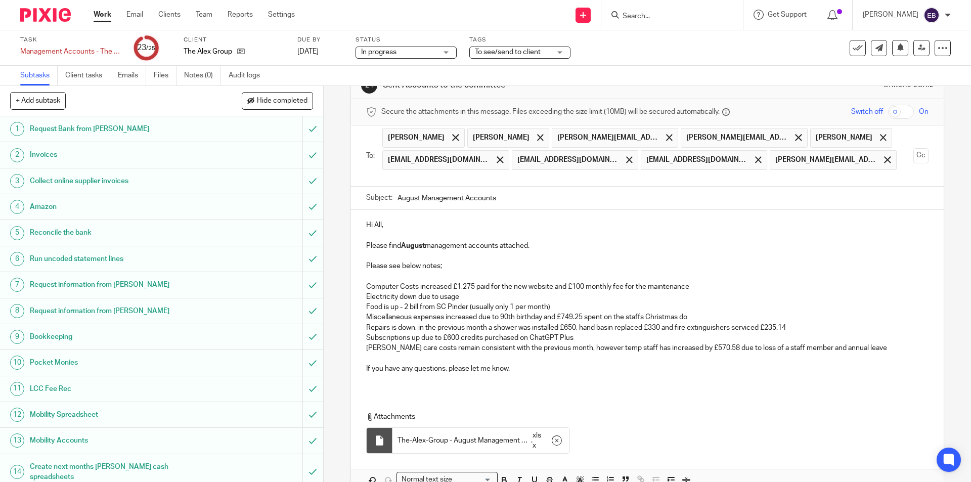
click at [414, 269] on p "Please see below notes;" at bounding box center [647, 266] width 562 height 10
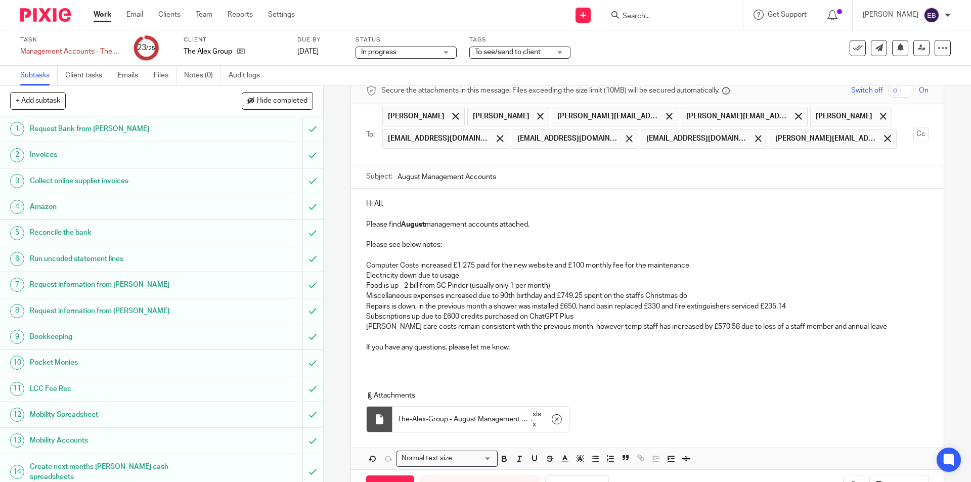
scroll to position [86, 0]
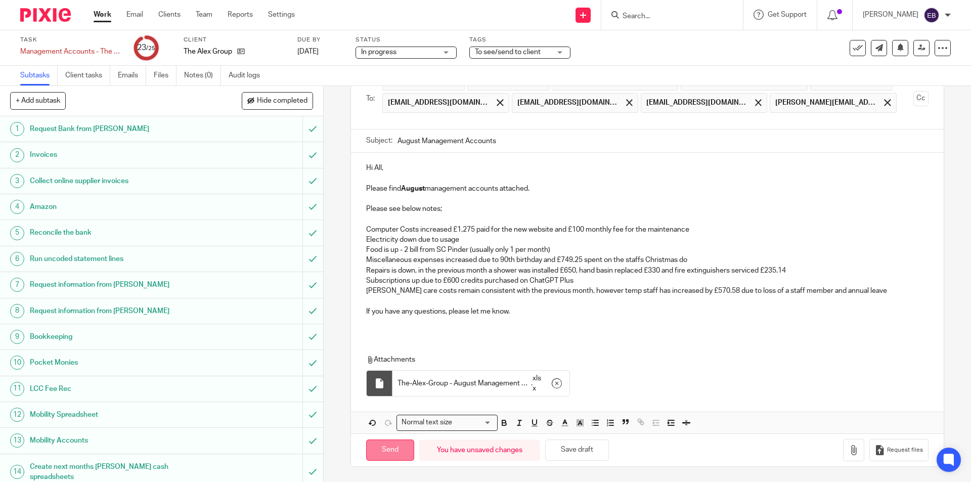
click at [380, 445] on input "Send" at bounding box center [390, 450] width 48 height 22
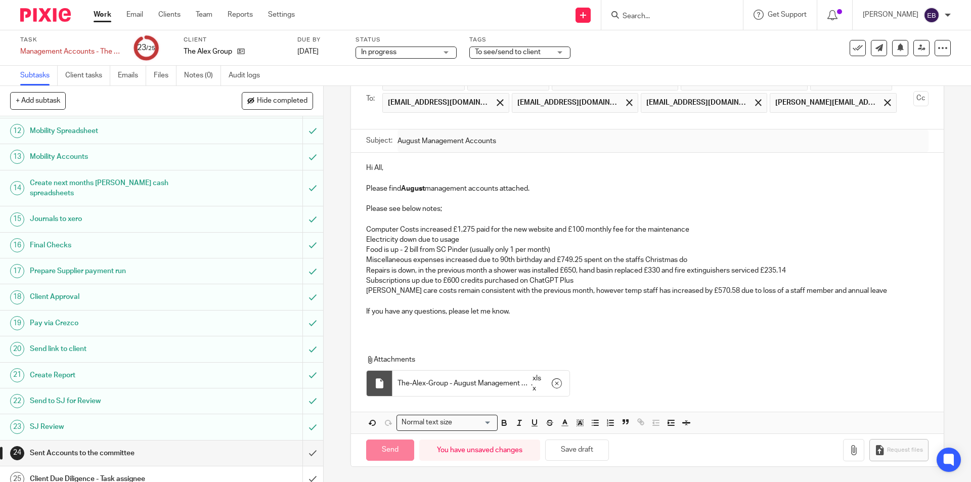
type input "Sent"
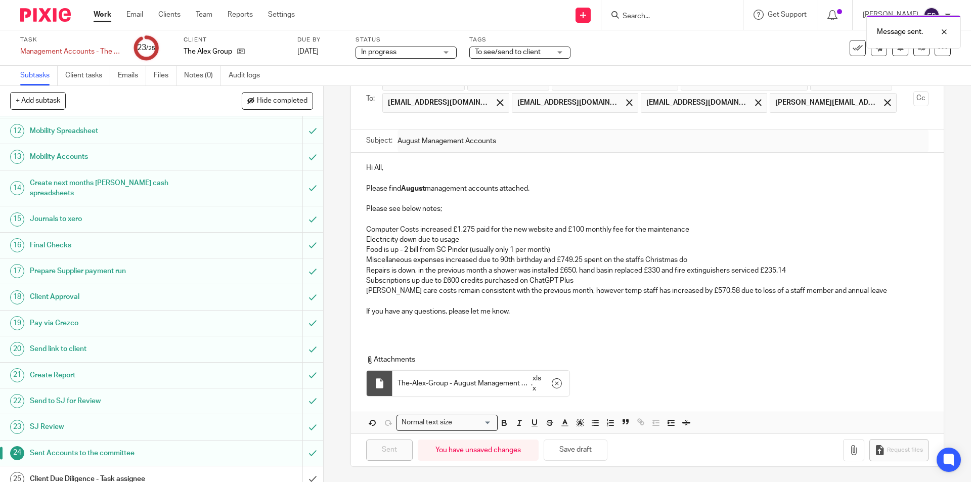
click at [232, 471] on div "Client Due Diligence - Task assignee" at bounding box center [161, 478] width 262 height 15
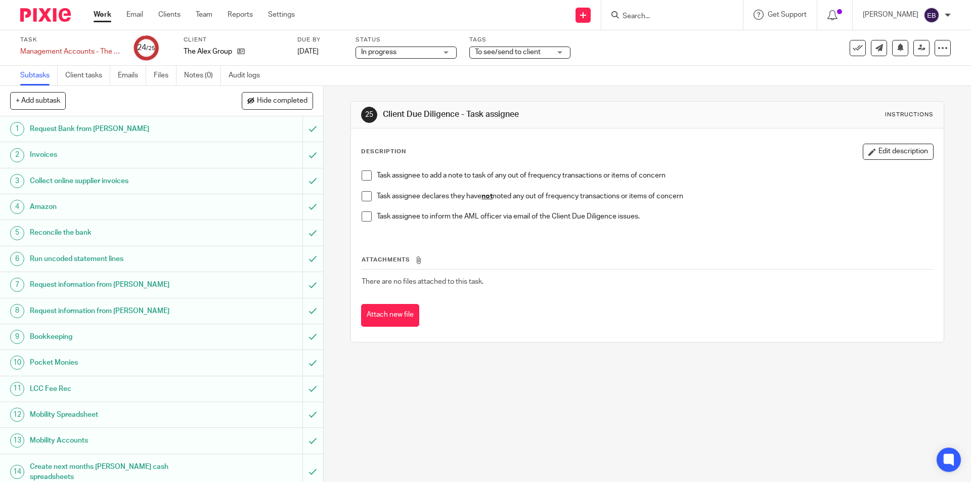
click at [365, 195] on span at bounding box center [366, 196] width 10 height 10
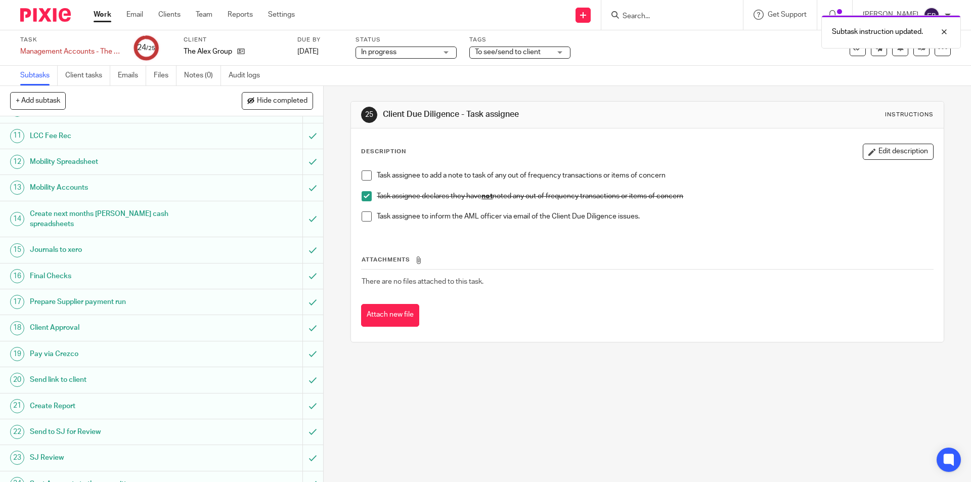
scroll to position [284, 0]
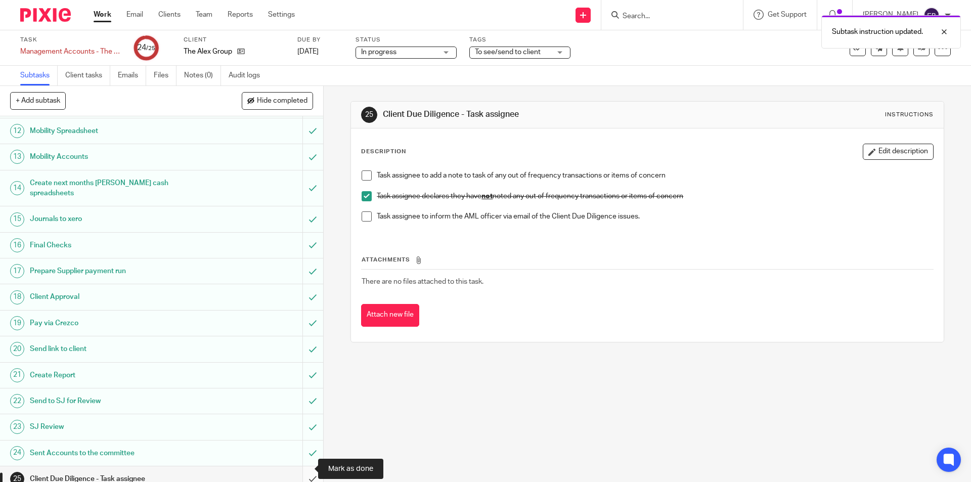
click at [295, 467] on input "submit" at bounding box center [161, 478] width 323 height 25
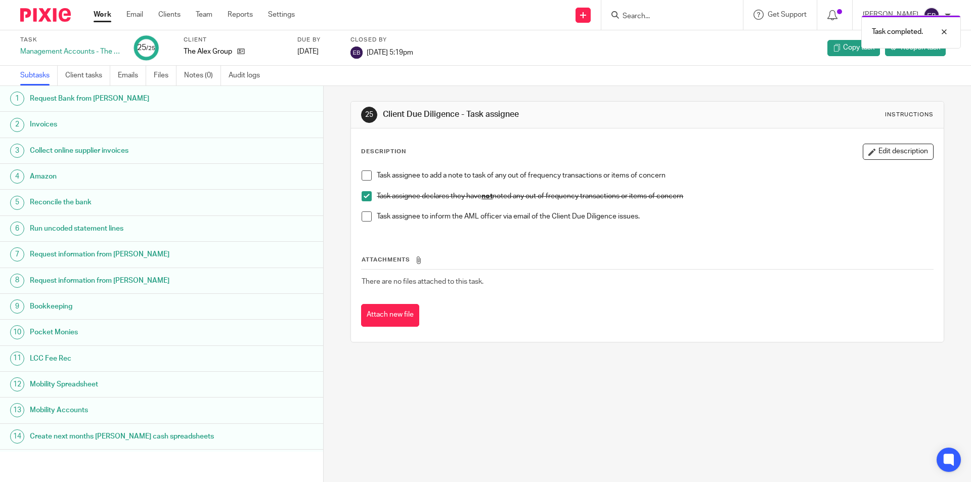
click at [100, 15] on link "Work" at bounding box center [103, 15] width 18 height 10
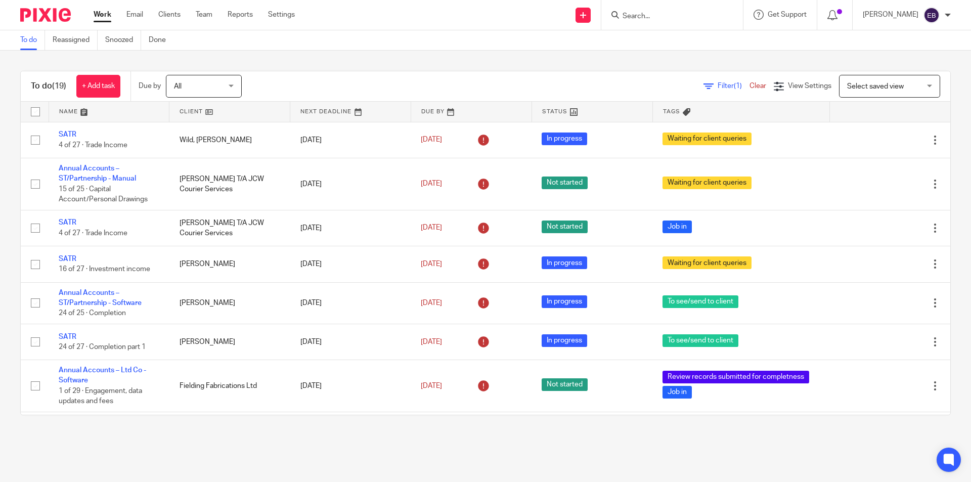
click at [666, 15] on input "Search" at bounding box center [666, 16] width 91 height 9
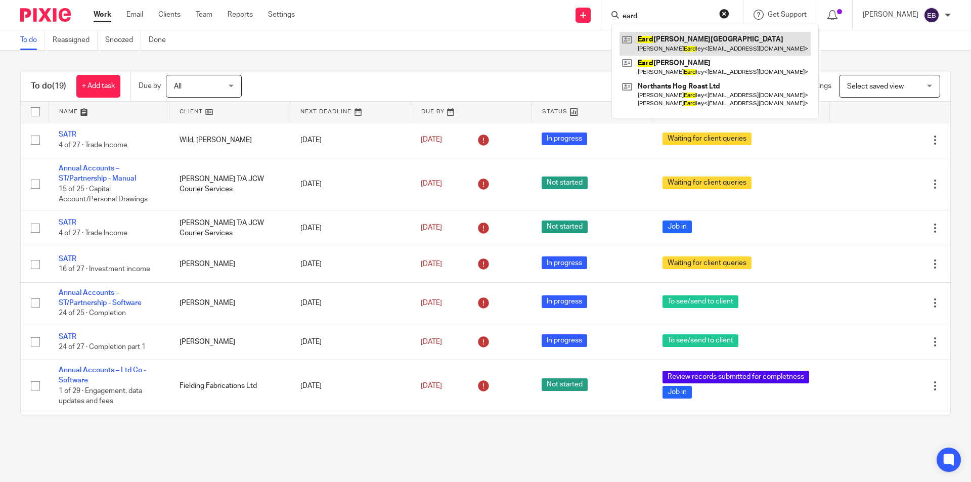
type input "eard"
click at [665, 40] on link at bounding box center [714, 43] width 191 height 23
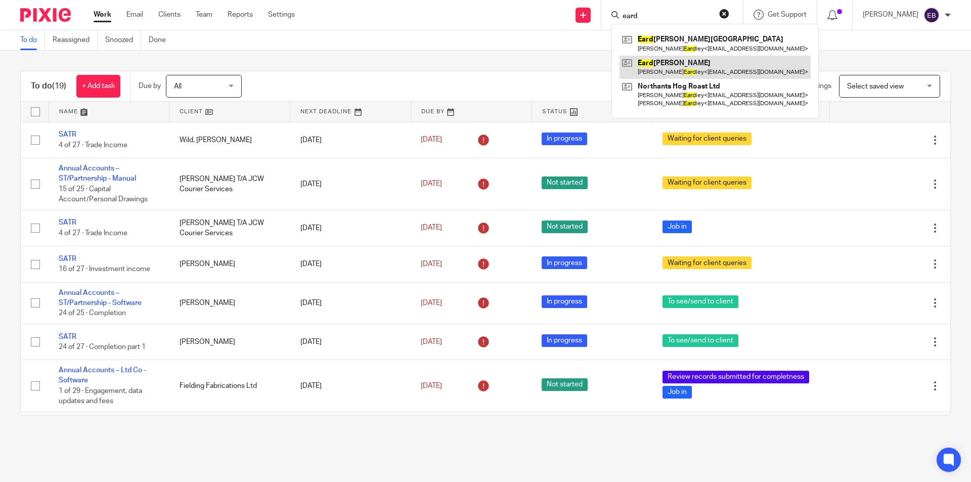
click at [674, 71] on link at bounding box center [714, 67] width 191 height 23
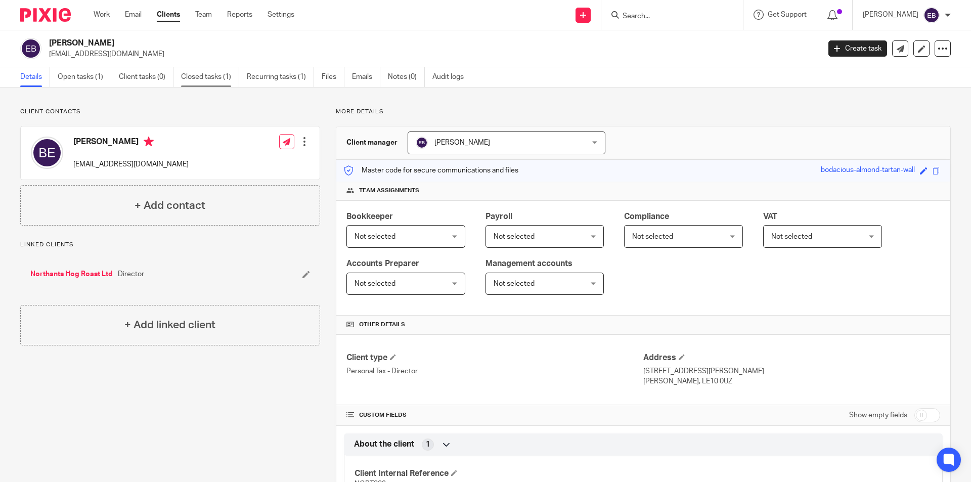
click at [192, 78] on link "Closed tasks (1)" at bounding box center [210, 77] width 58 height 20
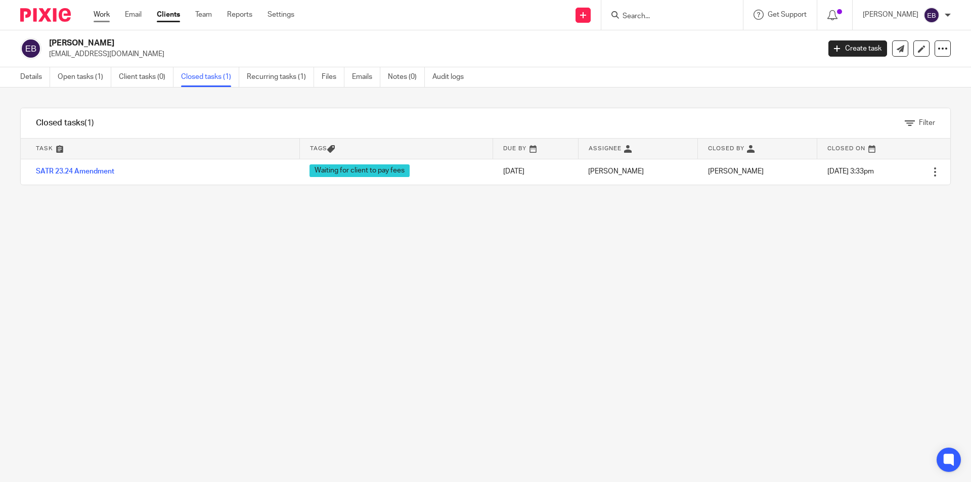
click at [101, 11] on link "Work" at bounding box center [102, 15] width 16 height 10
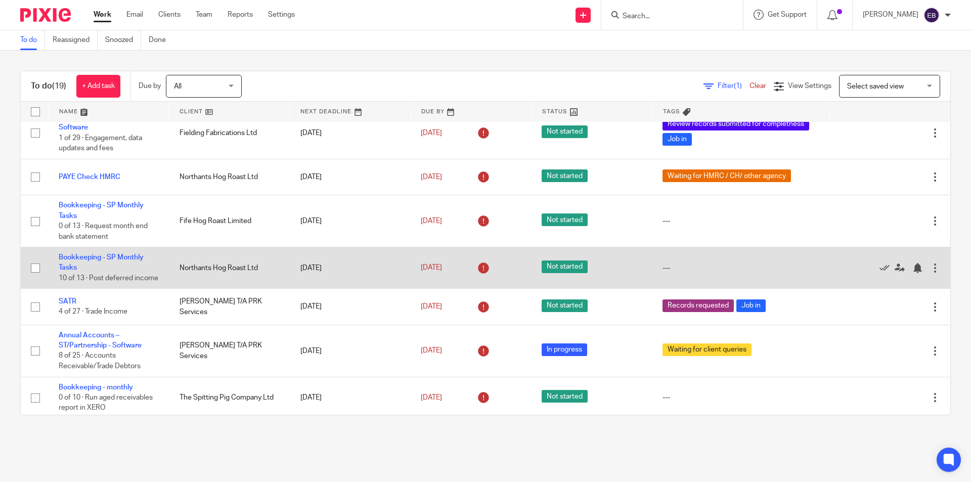
scroll to position [500, 0]
